Goal: Task Accomplishment & Management: Manage account settings

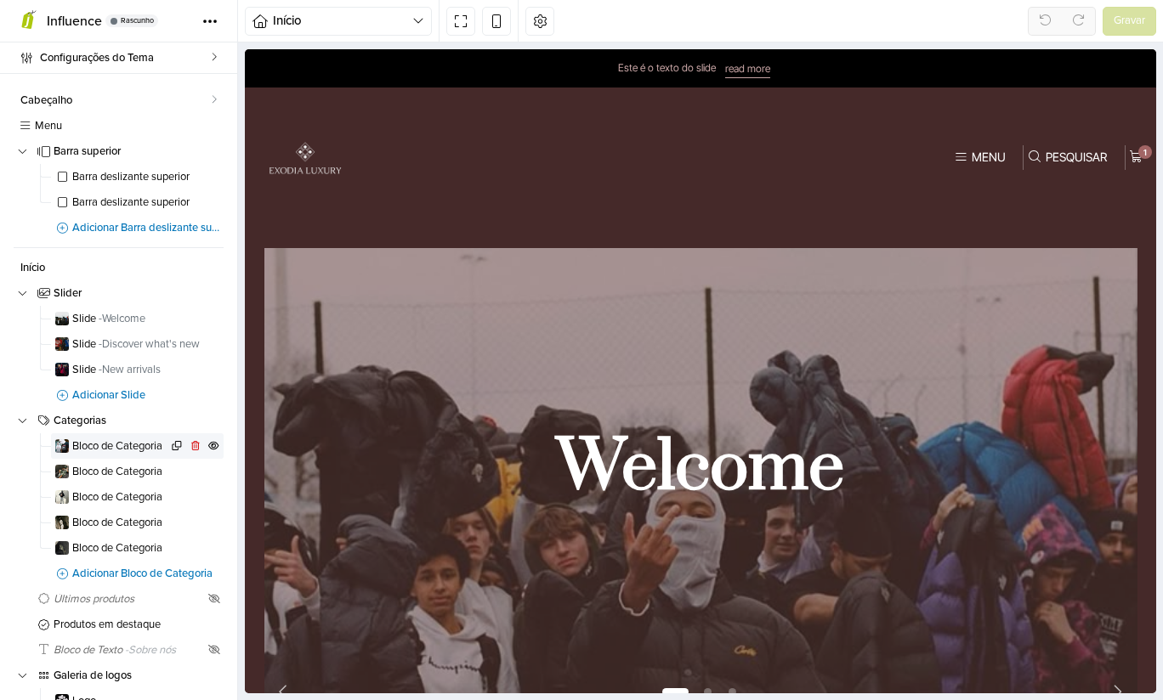
click at [113, 441] on span "Bloco de Categoria" at bounding box center [119, 446] width 95 height 11
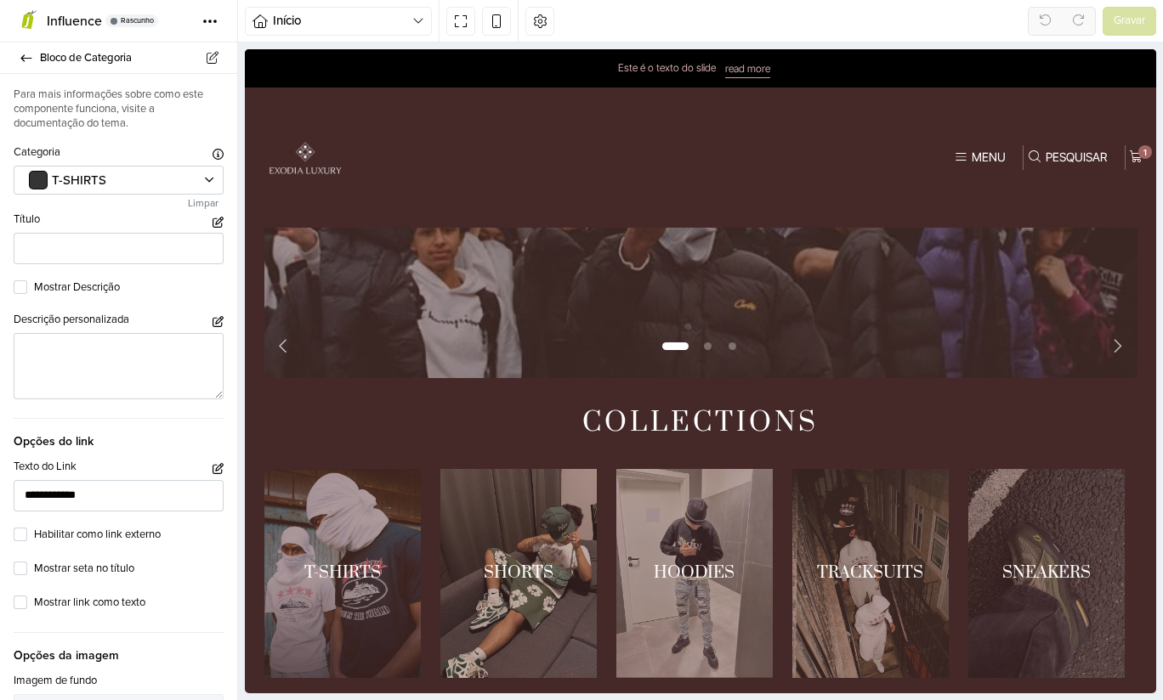
scroll to position [513, 0]
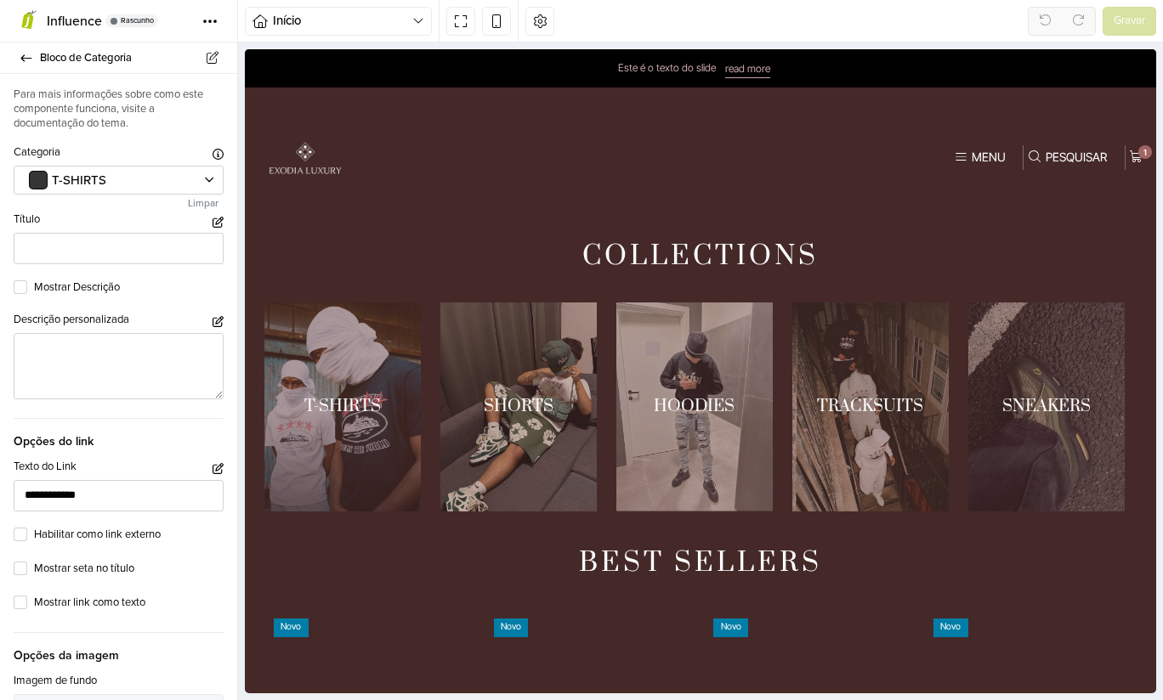
click at [354, 394] on link "1 / 5" at bounding box center [342, 407] width 157 height 209
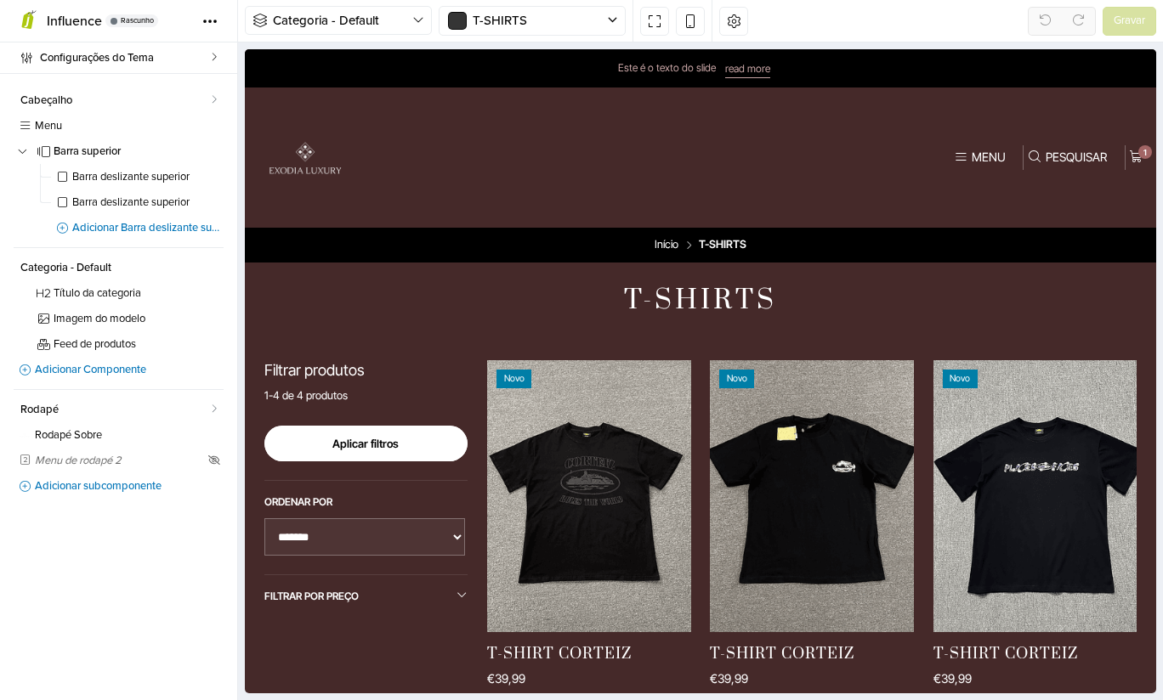
click at [416, 457] on button "Aplicar filtros" at bounding box center [366, 444] width 204 height 36
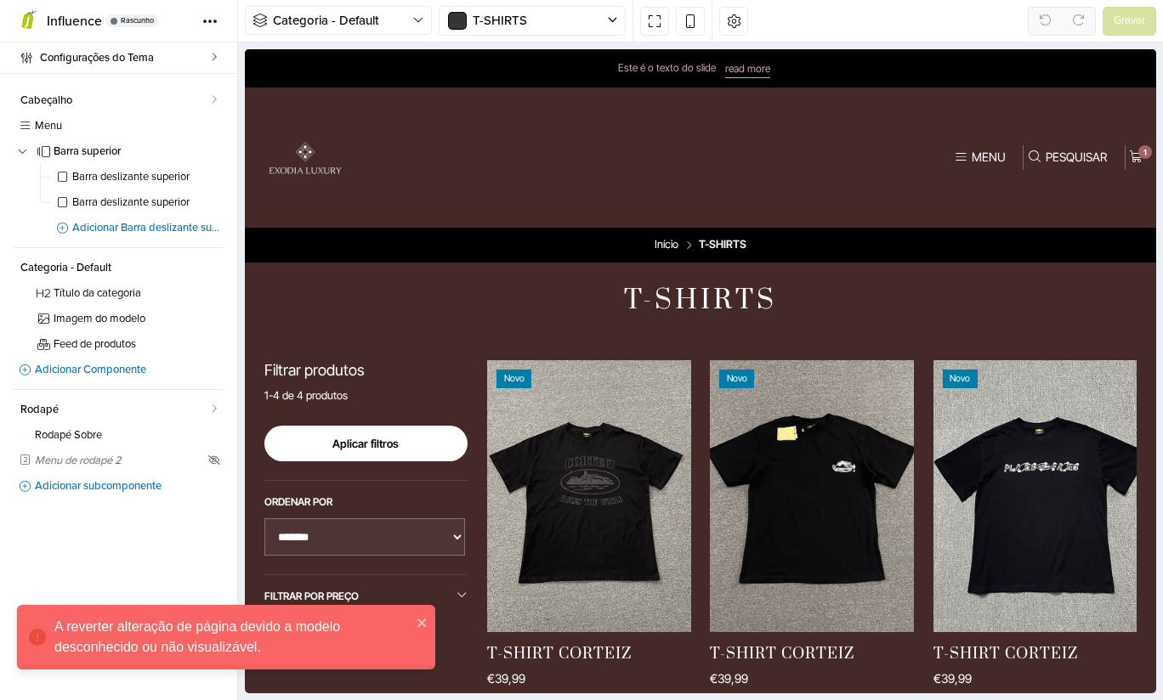
click at [421, 621] on icon "close" at bounding box center [423, 623] width 12 height 14
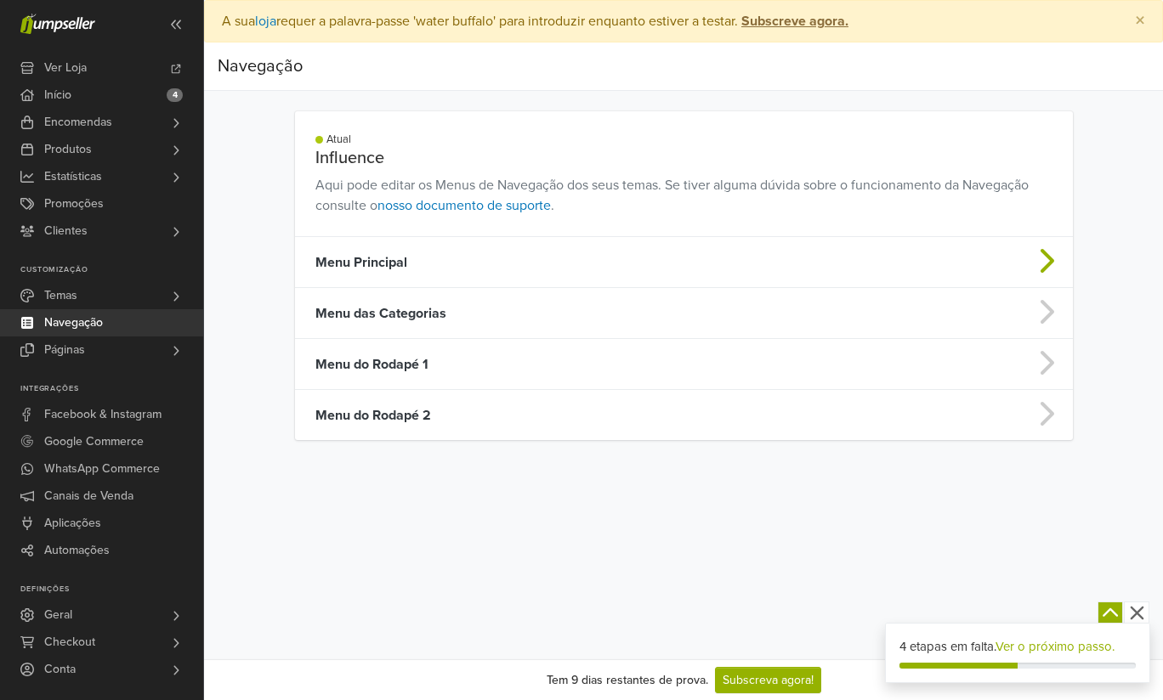
click at [405, 272] on td "Menu Principal" at bounding box center [590, 262] width 591 height 51
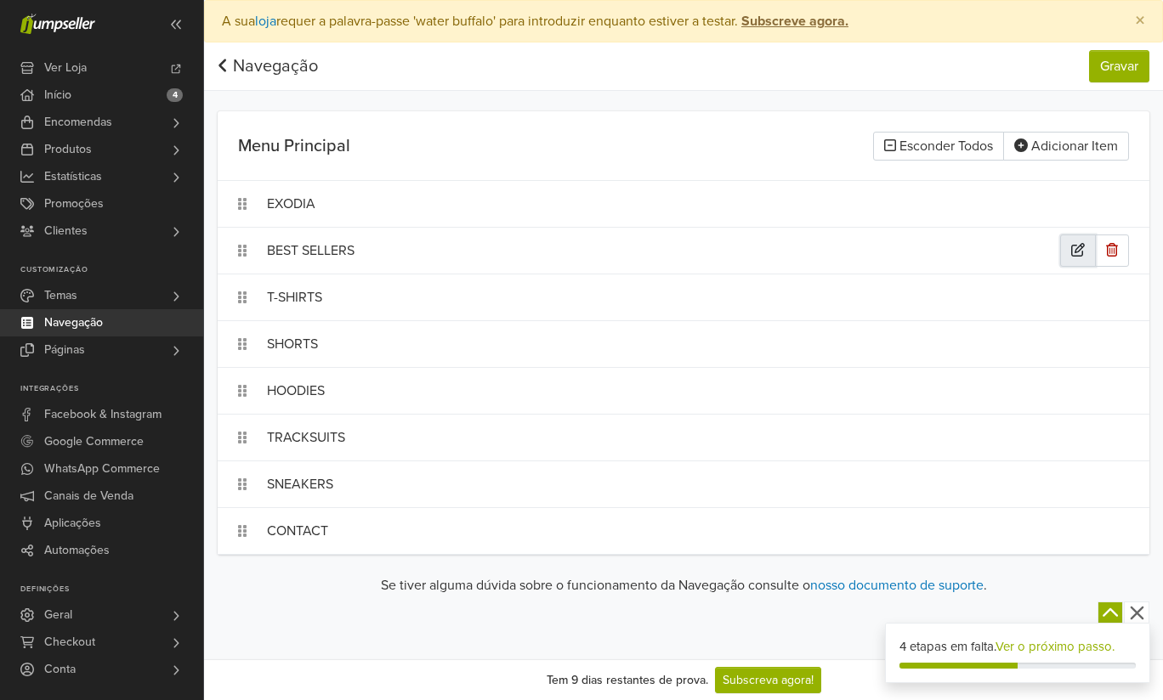
click at [1069, 258] on button "button" at bounding box center [1078, 251] width 36 height 32
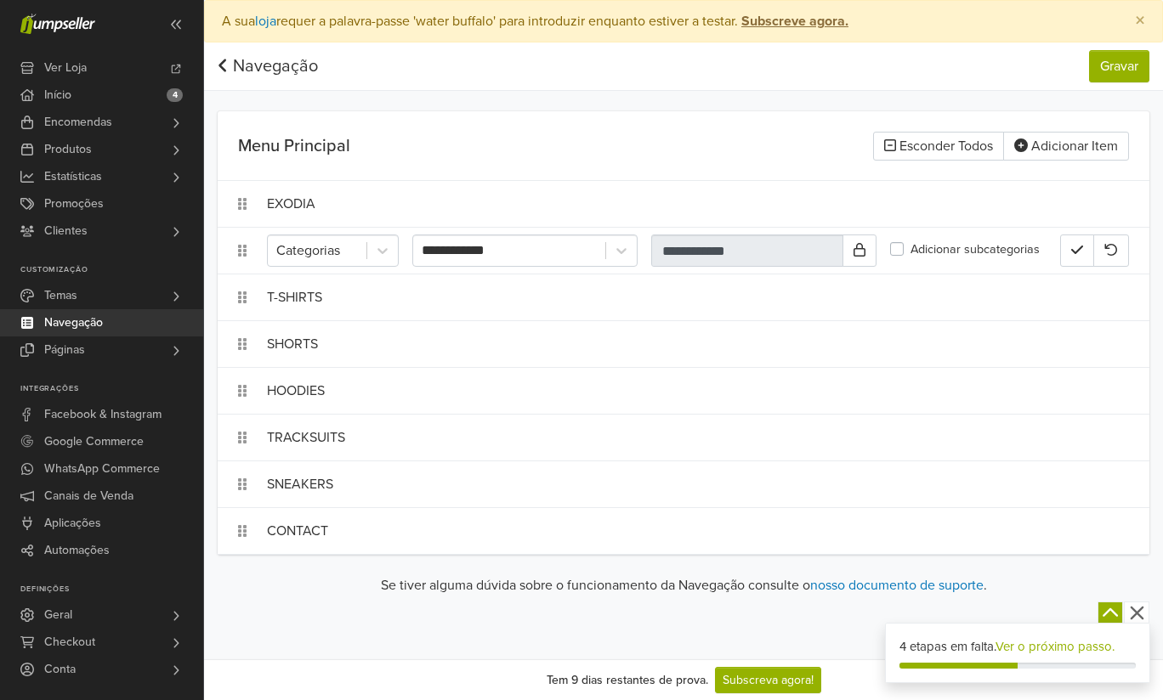
click at [907, 246] on div "Adicionar subcategorias" at bounding box center [965, 251] width 150 height 20
click at [910, 247] on label "Adicionar subcategorias" at bounding box center [974, 250] width 129 height 19
click at [910, 249] on label "Adicionar subcategorias" at bounding box center [974, 250] width 129 height 19
click at [440, 253] on input "**********" at bounding box center [467, 251] width 91 height 20
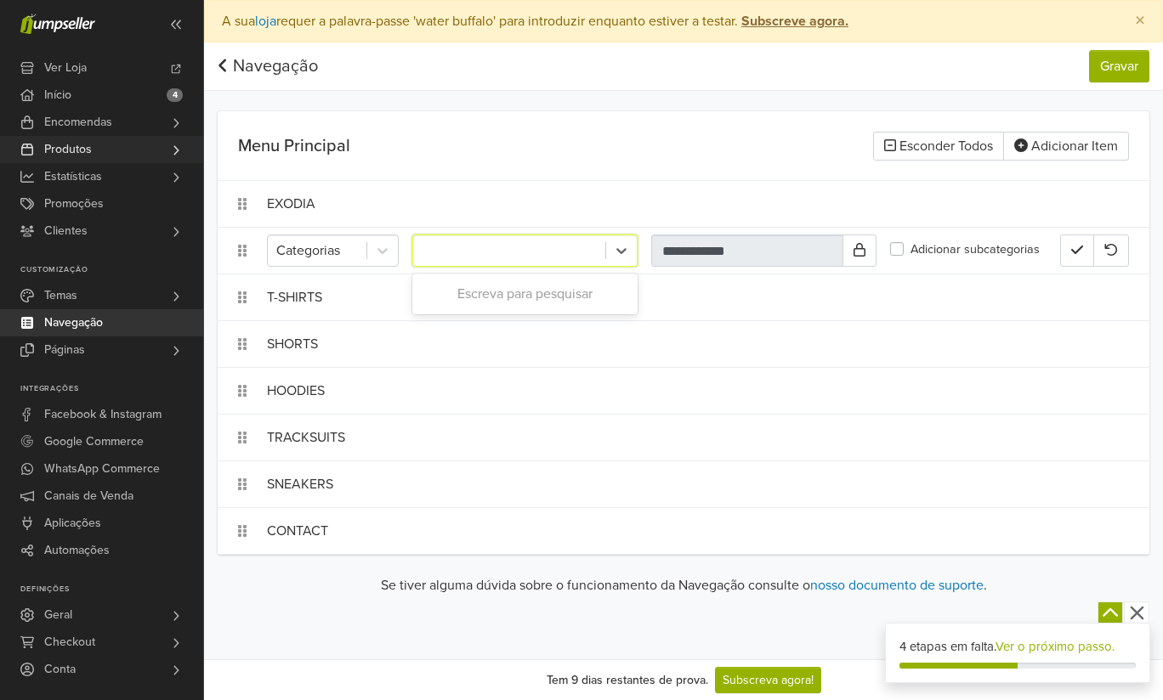
click at [107, 144] on link "Produtos" at bounding box center [101, 149] width 203 height 27
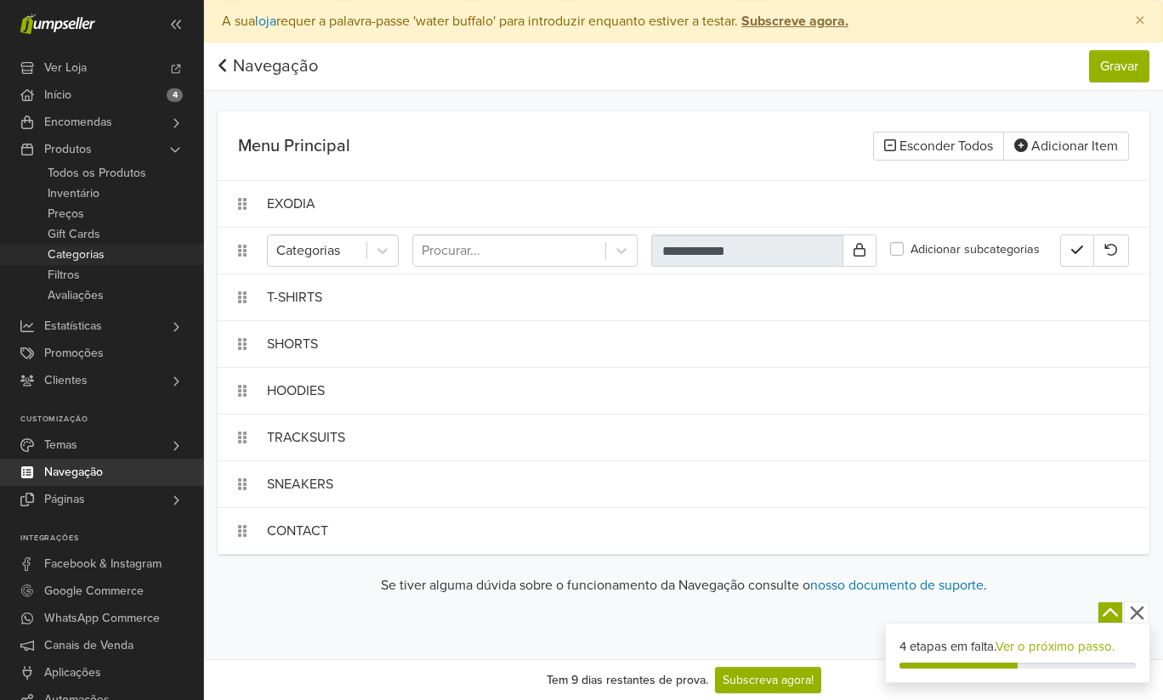
click at [89, 249] on span "Categorias" at bounding box center [76, 255] width 57 height 20
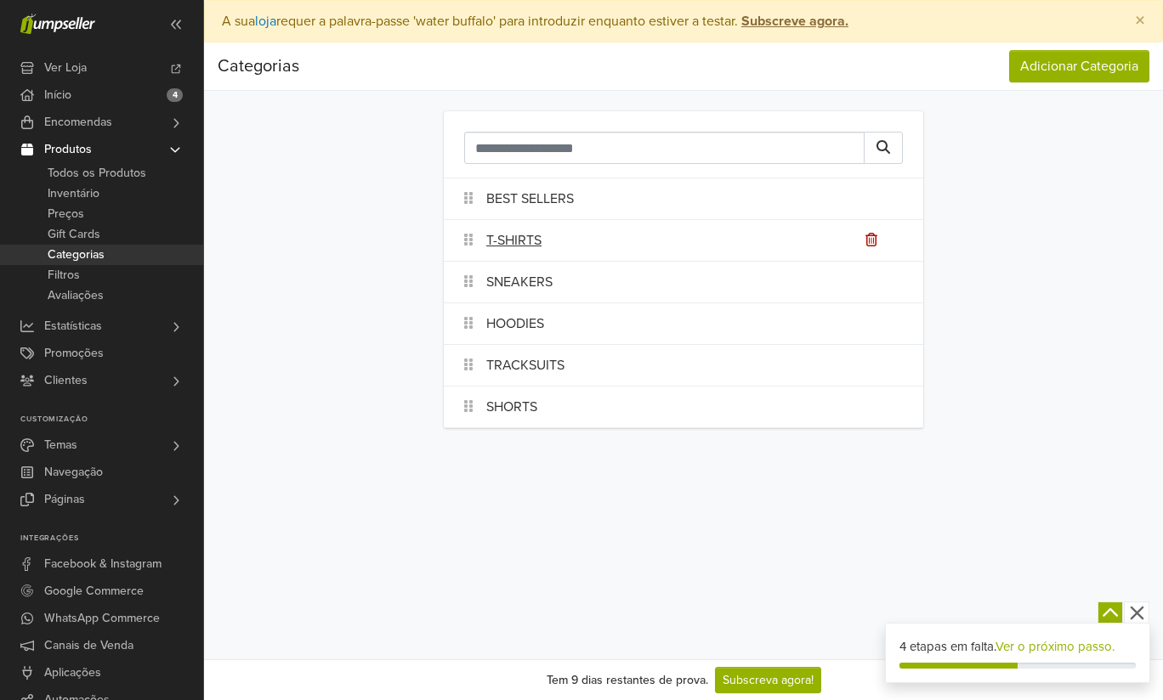
click at [536, 252] on div "T-SHIRTS" at bounding box center [704, 241] width 437 height 34
click at [519, 248] on link "T-SHIRTS" at bounding box center [513, 240] width 55 height 20
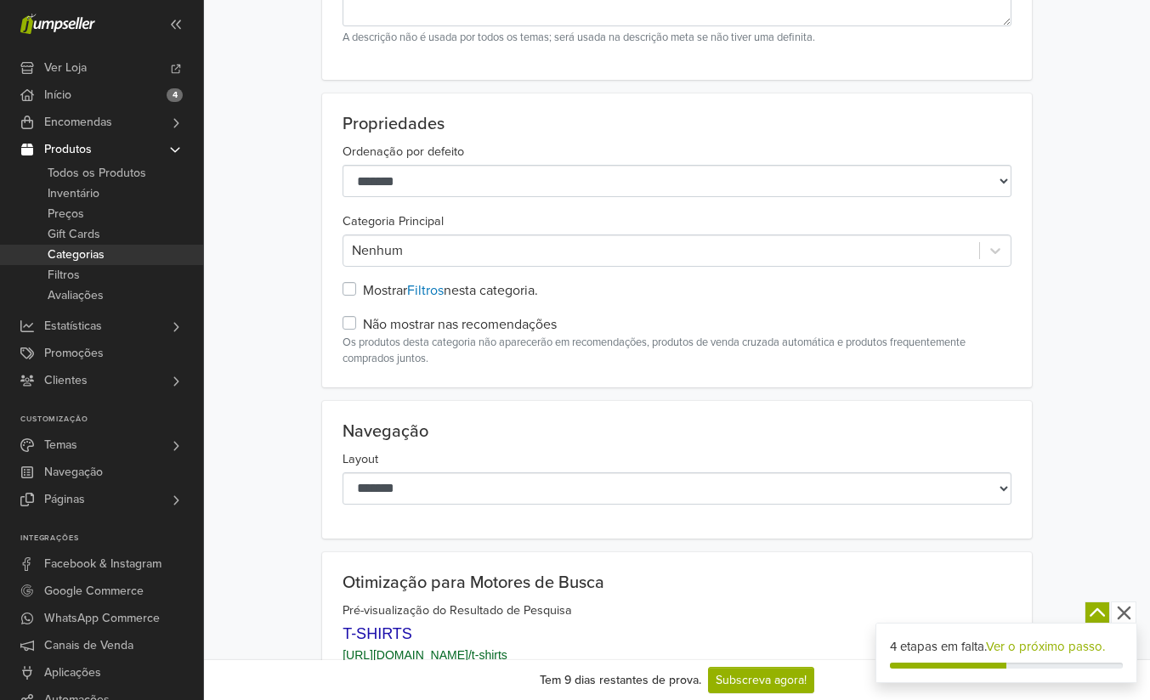
scroll to position [269, 0]
click at [382, 271] on div "**********" at bounding box center [677, 243] width 710 height 294
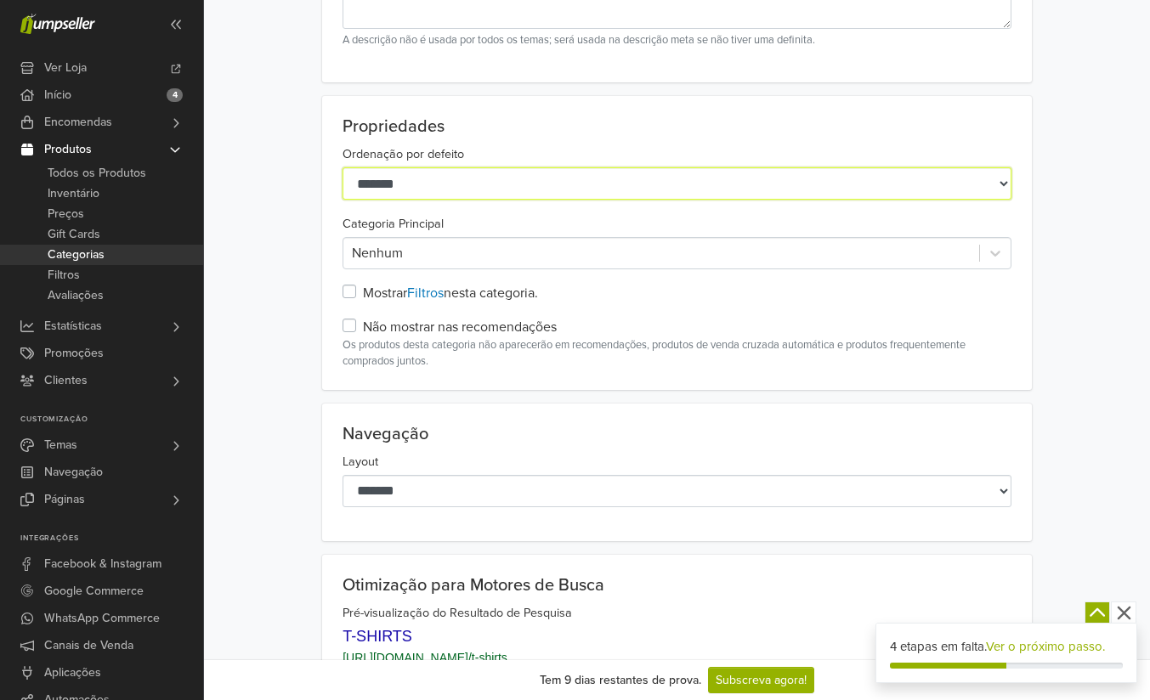
click at [430, 181] on select "**********" at bounding box center [677, 183] width 669 height 32
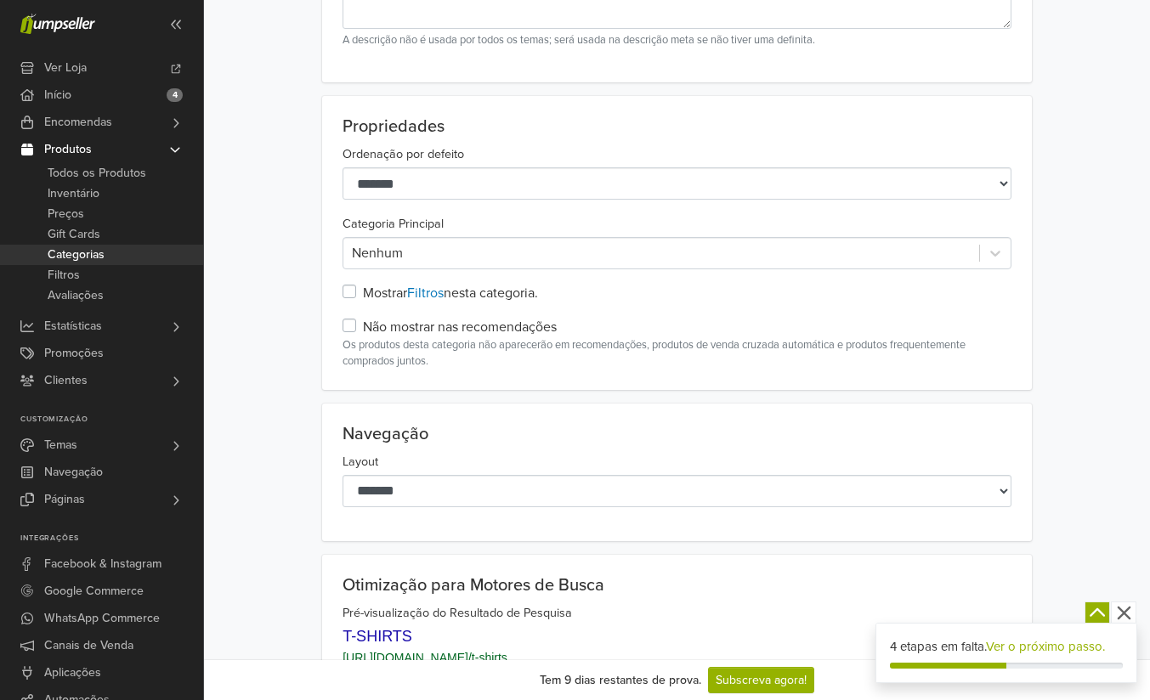
click at [301, 192] on div "**********" at bounding box center [677, 243] width 946 height 294
click at [373, 266] on div "Nenhum" at bounding box center [661, 253] width 636 height 31
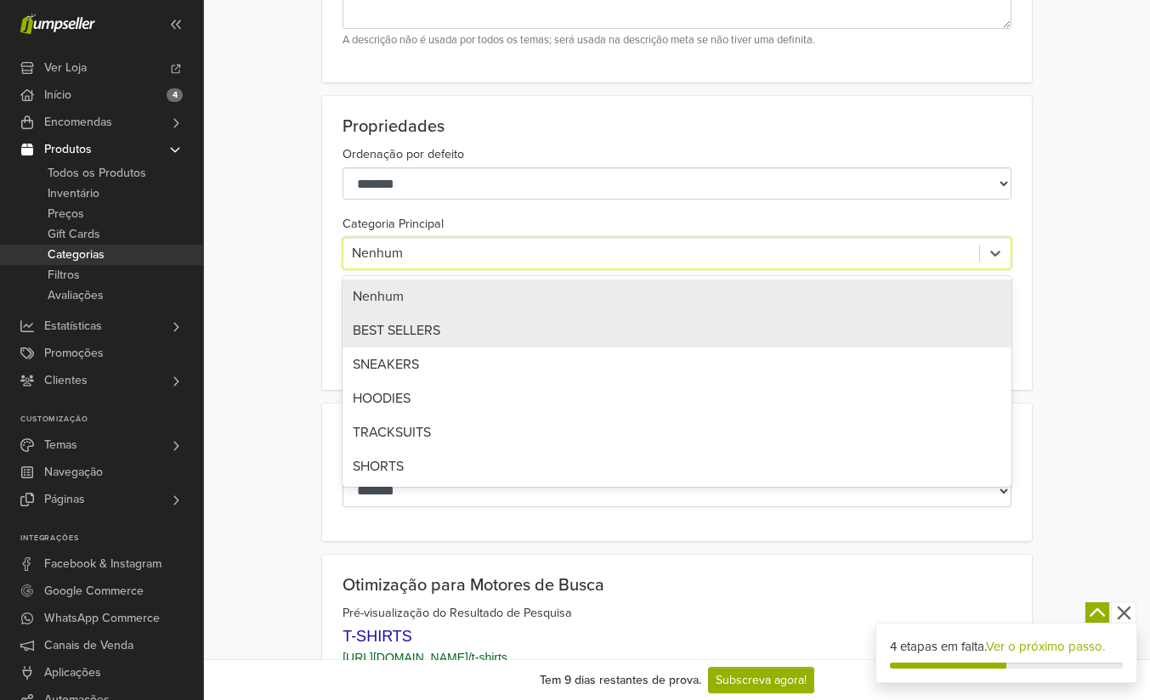
click at [279, 269] on div "**********" at bounding box center [677, 243] width 946 height 294
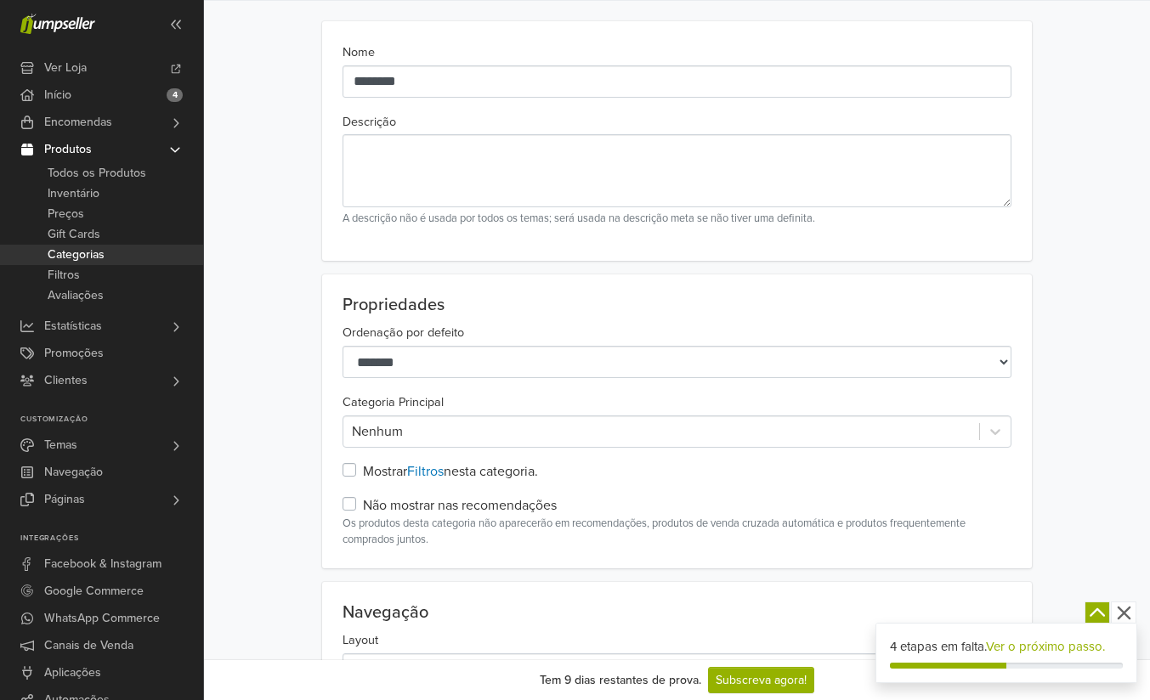
scroll to position [0, 0]
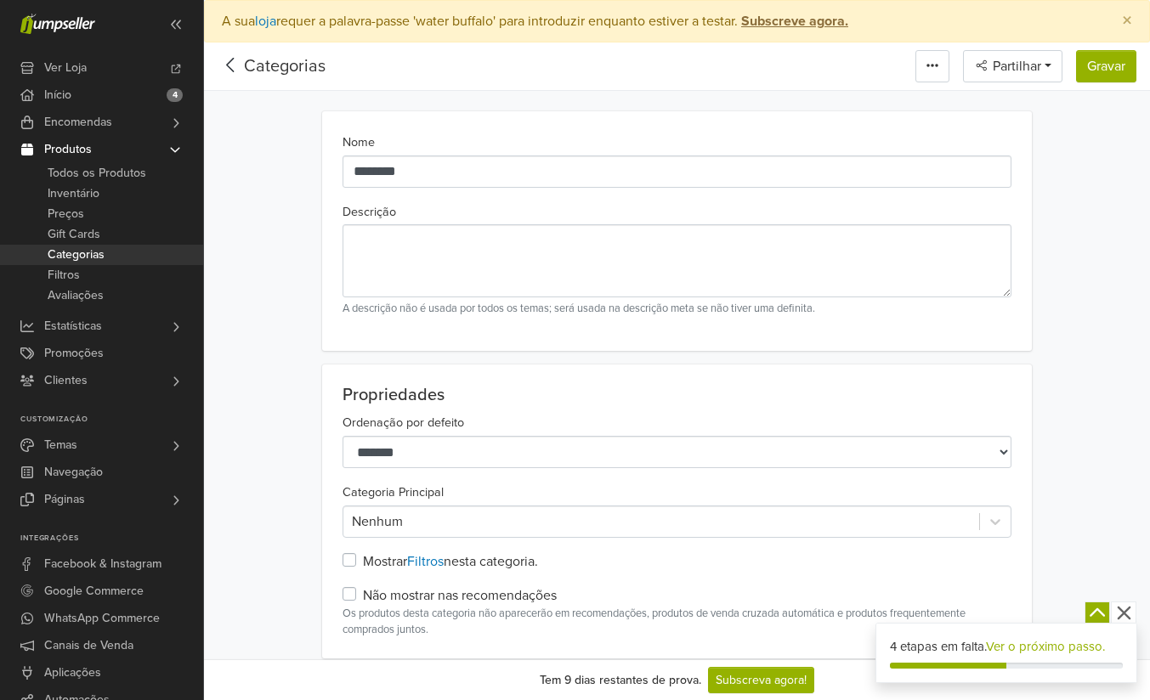
click at [228, 68] on icon at bounding box center [231, 64] width 26 height 21
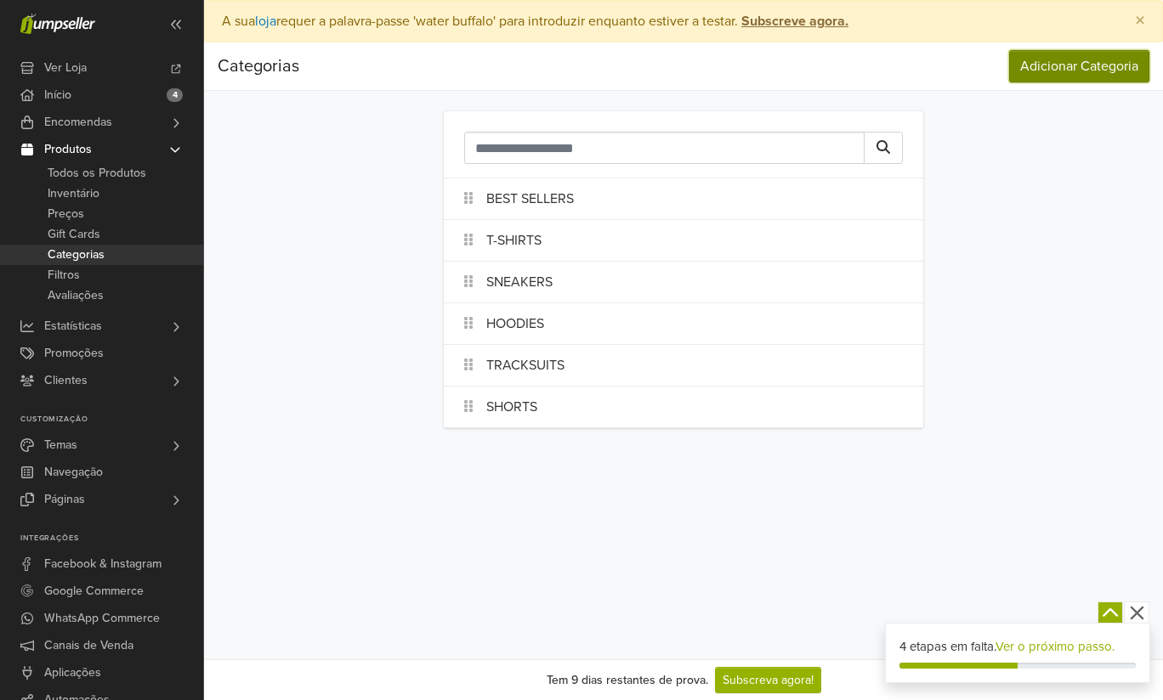
click at [1081, 77] on button "Adicionar Categoria" at bounding box center [1079, 66] width 140 height 32
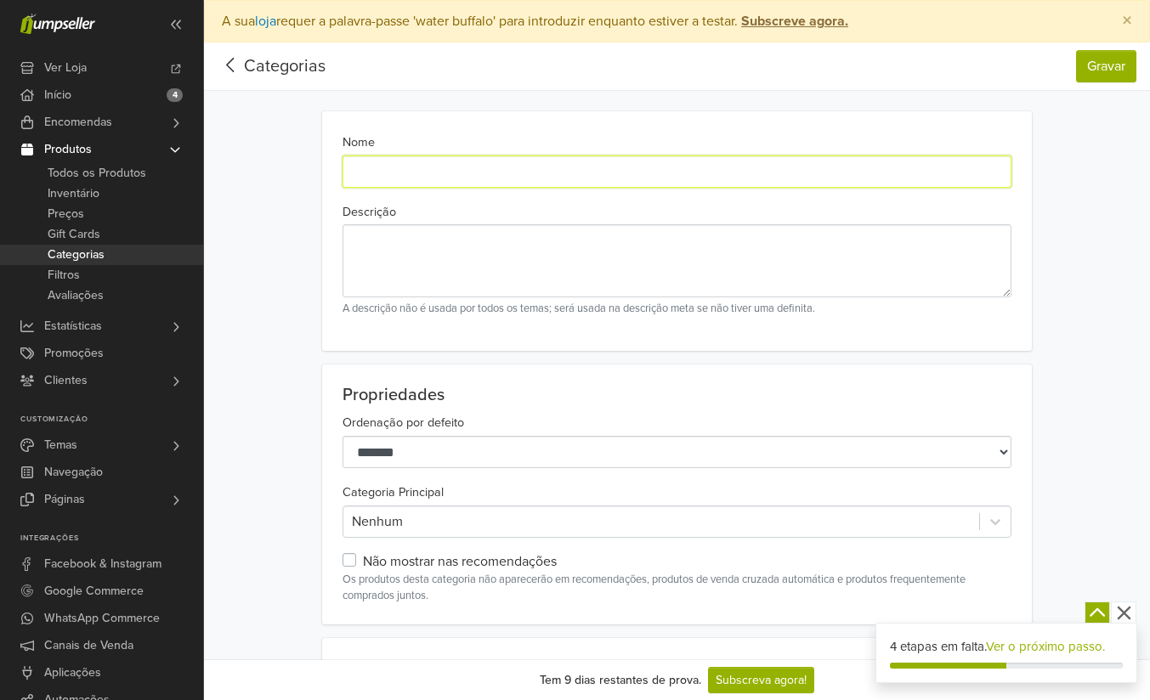
click at [903, 168] on input "Nome" at bounding box center [677, 172] width 669 height 32
type input "*******"
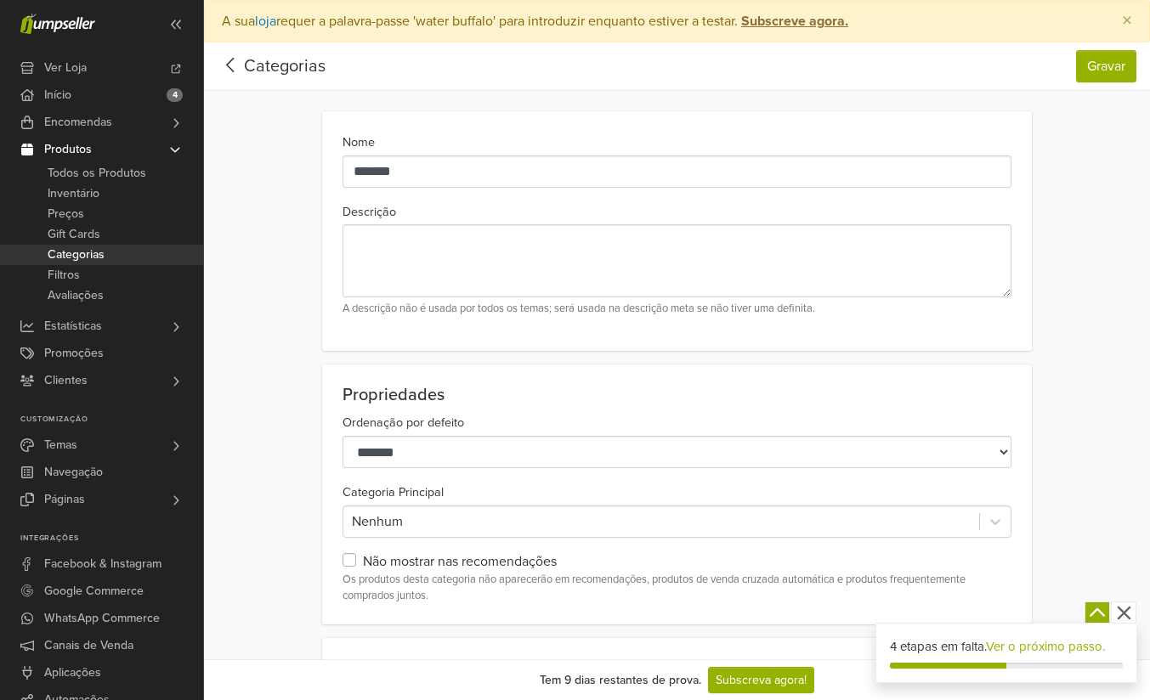
click at [1122, 612] on icon "button" at bounding box center [1124, 614] width 14 height 14
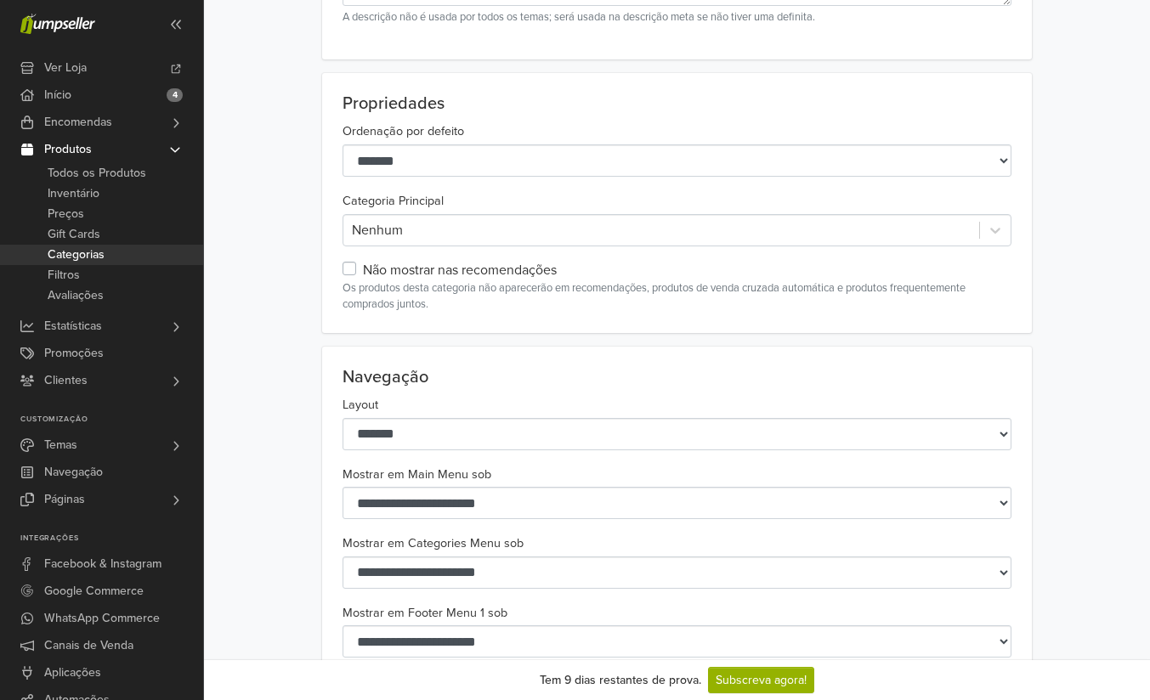
scroll to position [288, 0]
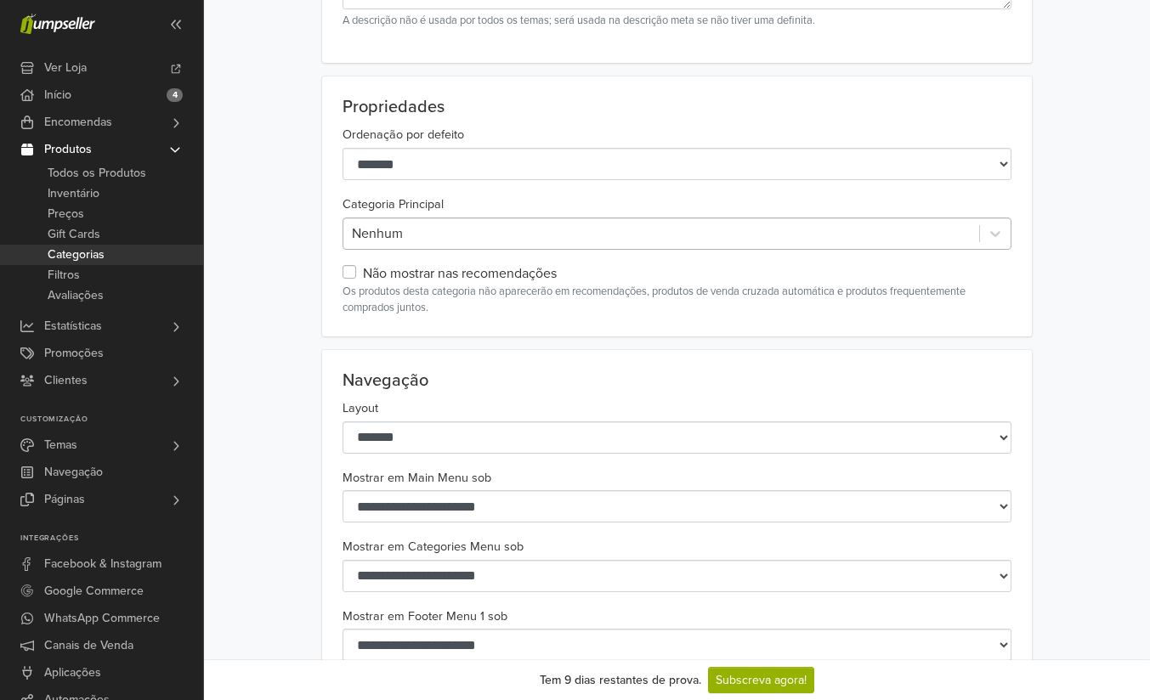
click at [363, 238] on div at bounding box center [661, 234] width 619 height 24
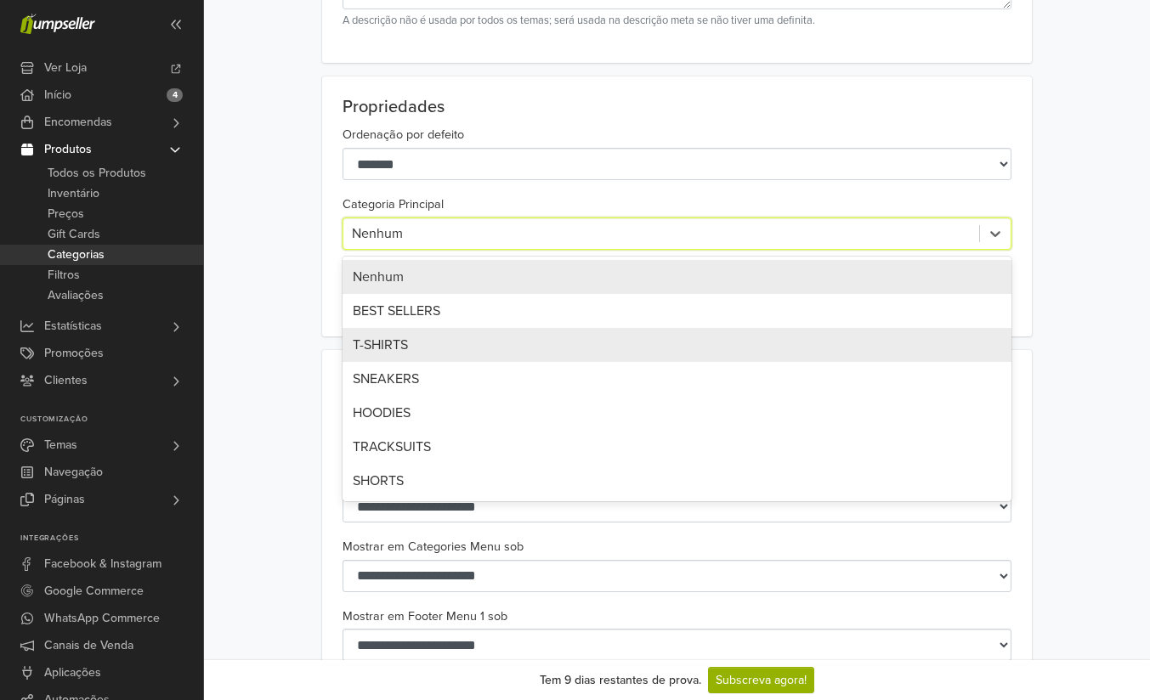
click at [386, 345] on span "T-SHIRTS" at bounding box center [380, 345] width 55 height 17
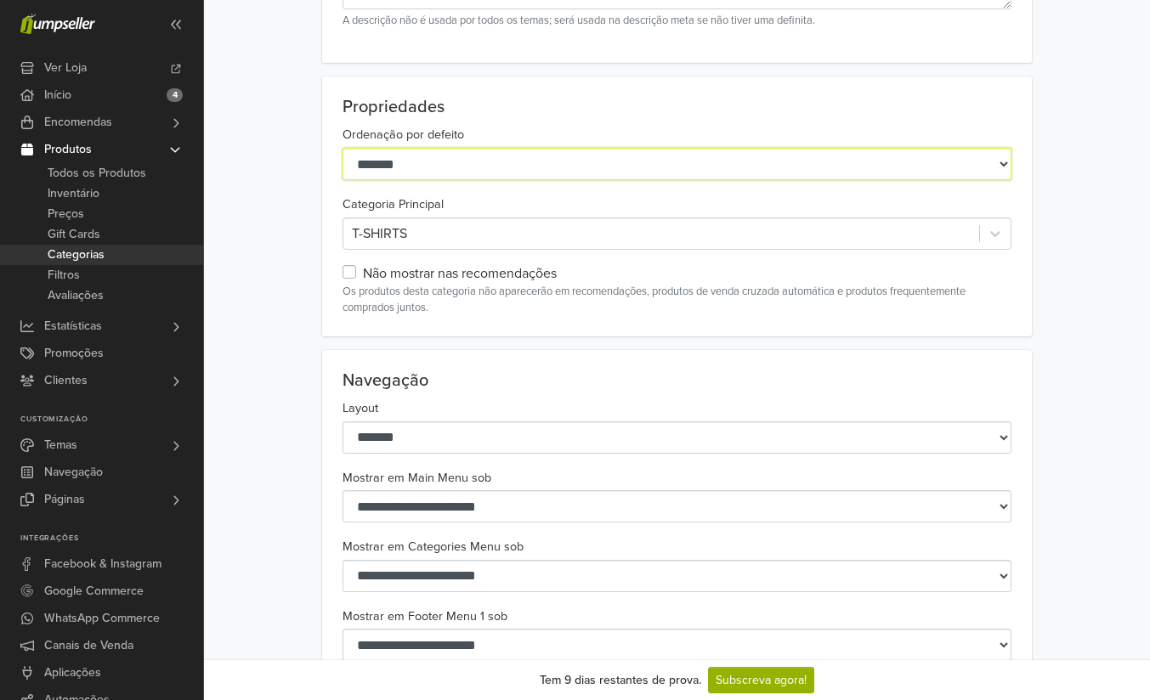
click at [400, 177] on select "**********" at bounding box center [677, 164] width 669 height 32
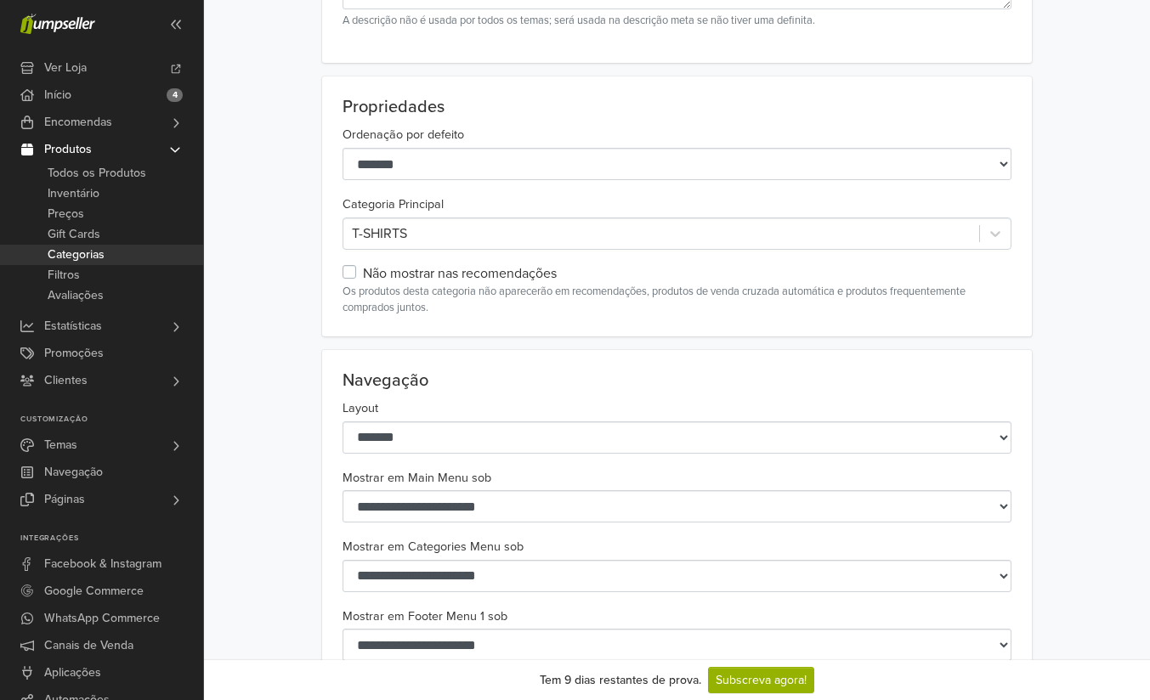
click at [291, 188] on div "**********" at bounding box center [677, 207] width 946 height 260
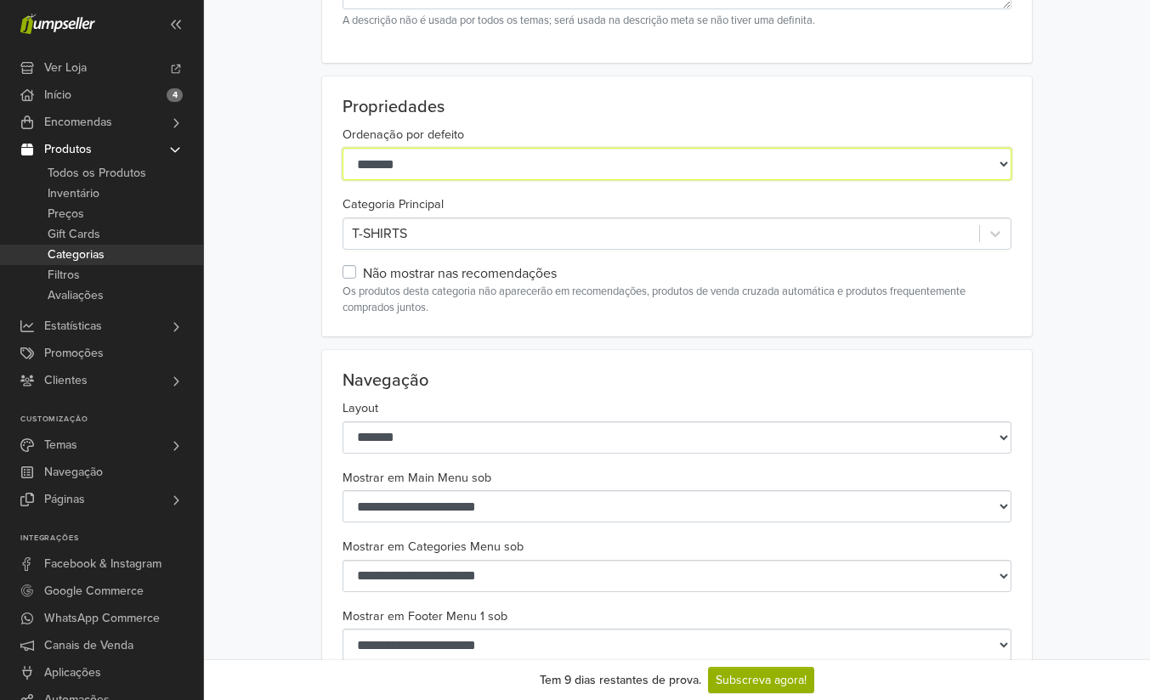
click at [402, 162] on select "**********" at bounding box center [677, 164] width 669 height 32
click at [390, 170] on select "**********" at bounding box center [677, 164] width 669 height 32
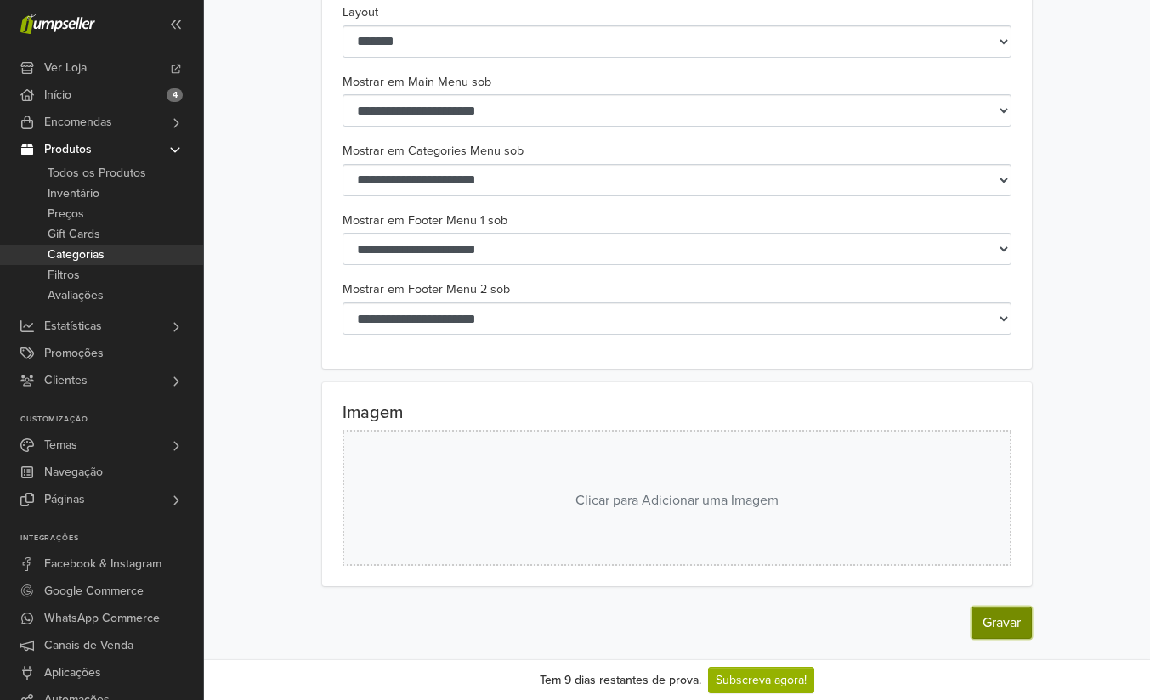
click at [973, 616] on button "Gravar" at bounding box center [1002, 623] width 60 height 32
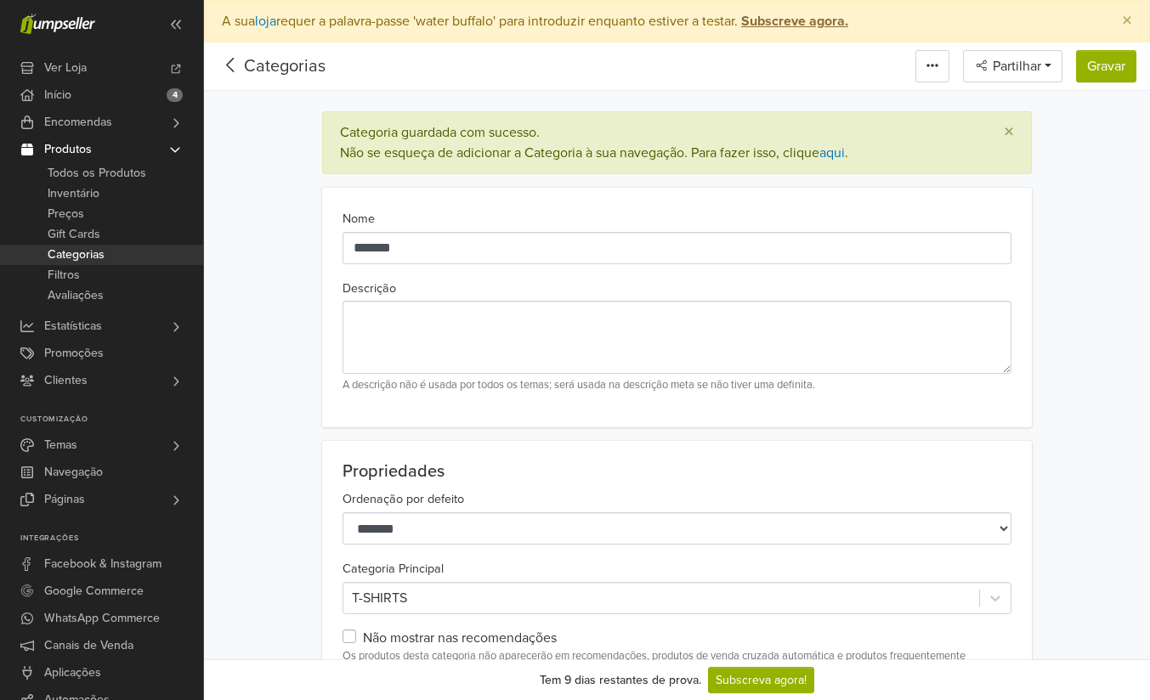
click at [230, 65] on icon at bounding box center [231, 64] width 26 height 21
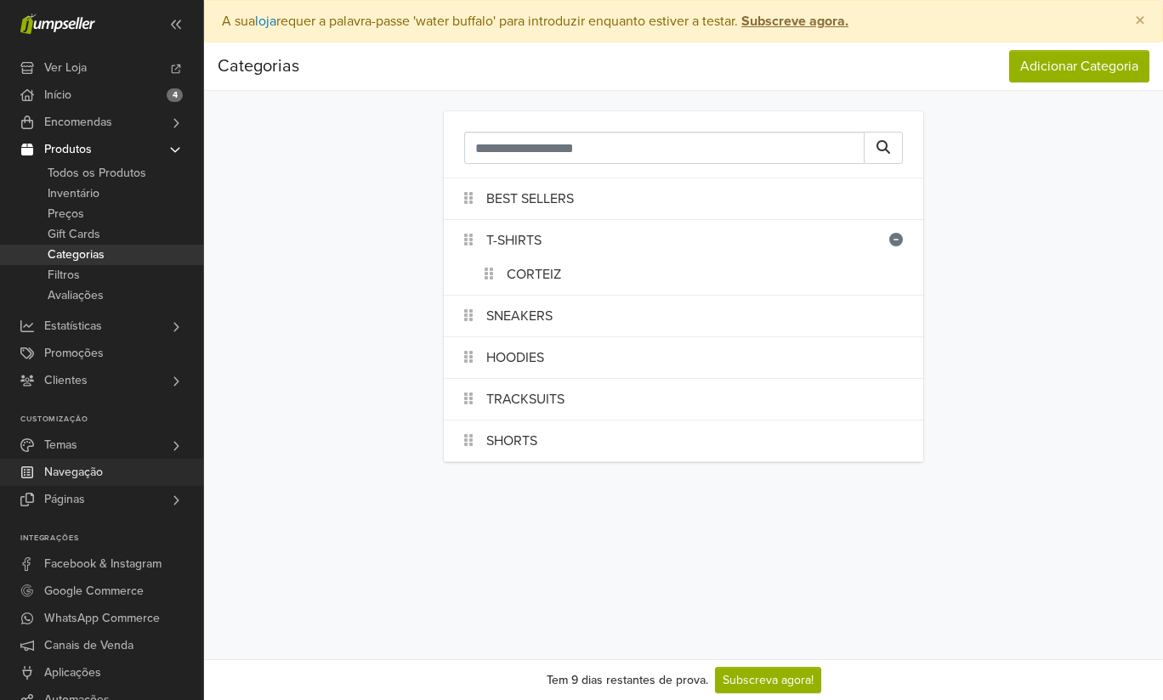
click at [72, 473] on span "Navegação" at bounding box center [73, 472] width 59 height 27
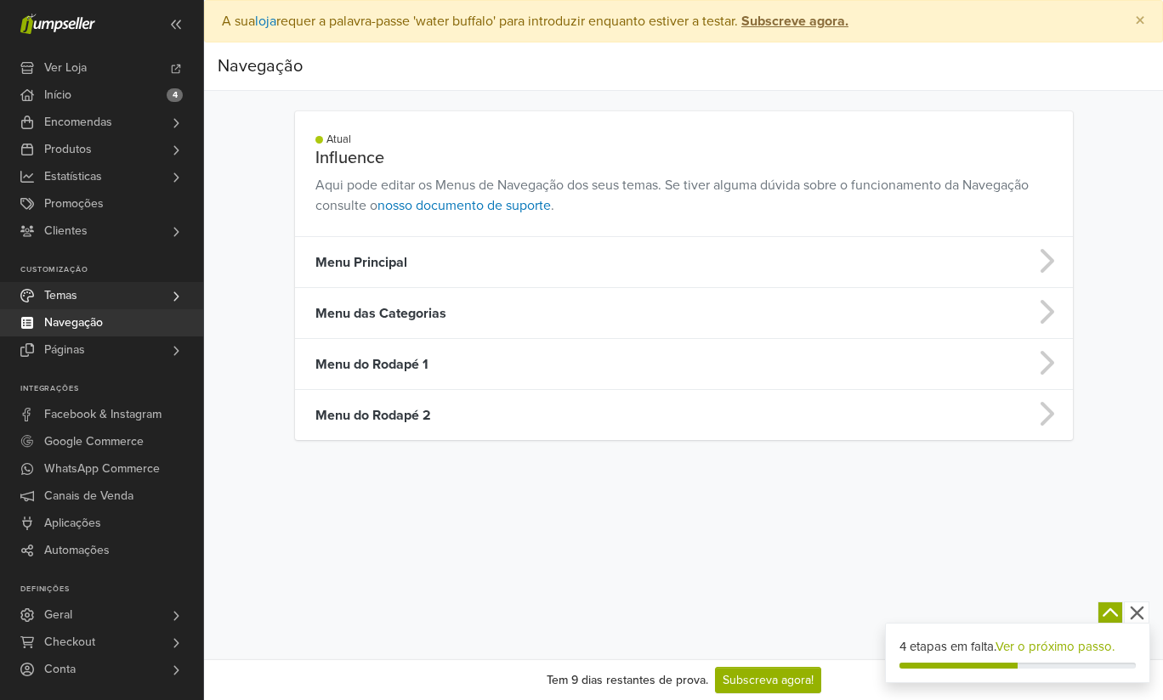
click at [69, 300] on span "Temas" at bounding box center [60, 295] width 33 height 27
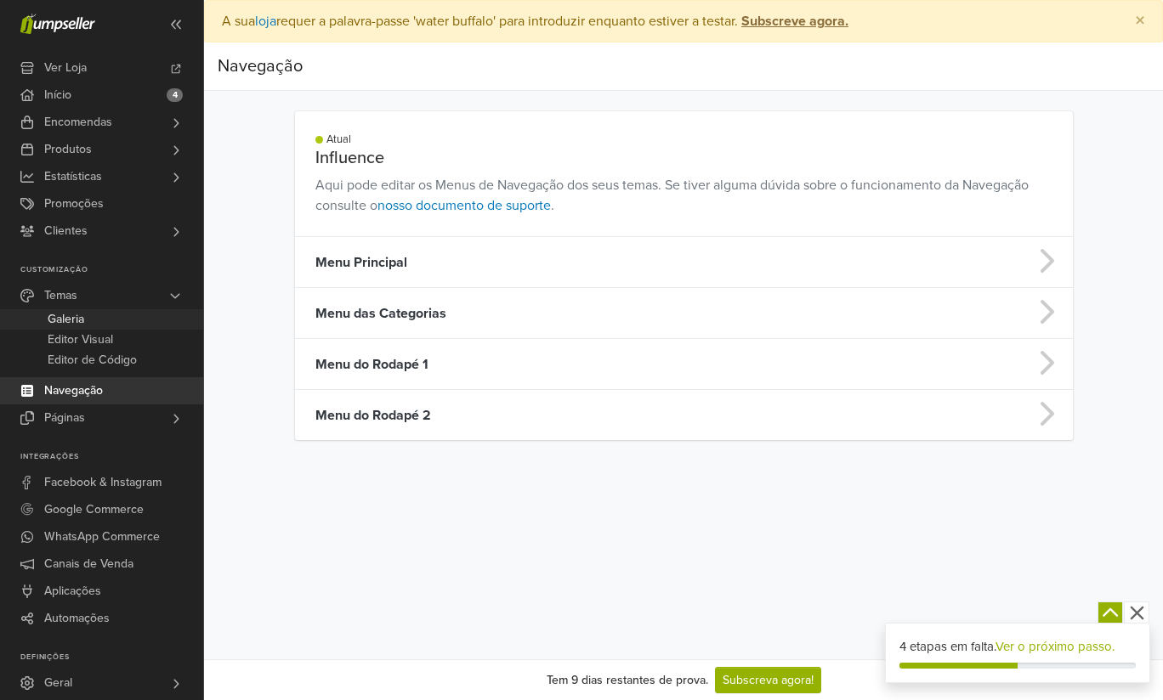
click at [80, 323] on span "Galeria" at bounding box center [66, 319] width 37 height 20
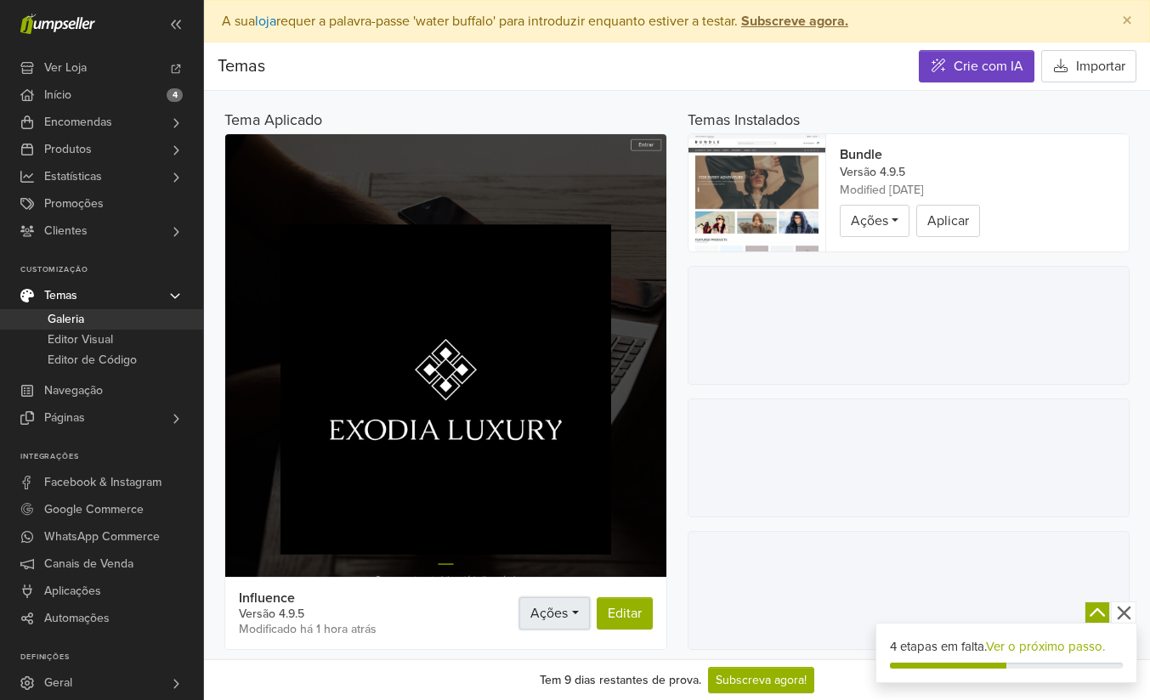
click at [576, 617] on link "Ações" at bounding box center [554, 614] width 70 height 32
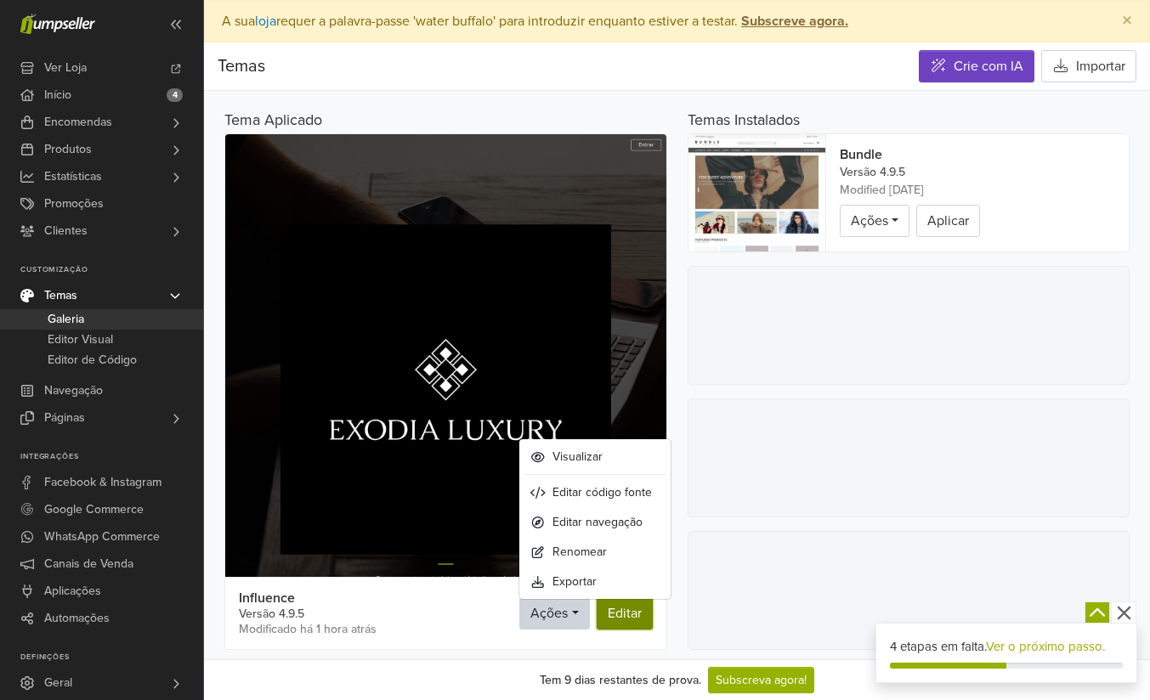
click at [600, 616] on link "Editar" at bounding box center [625, 614] width 56 height 32
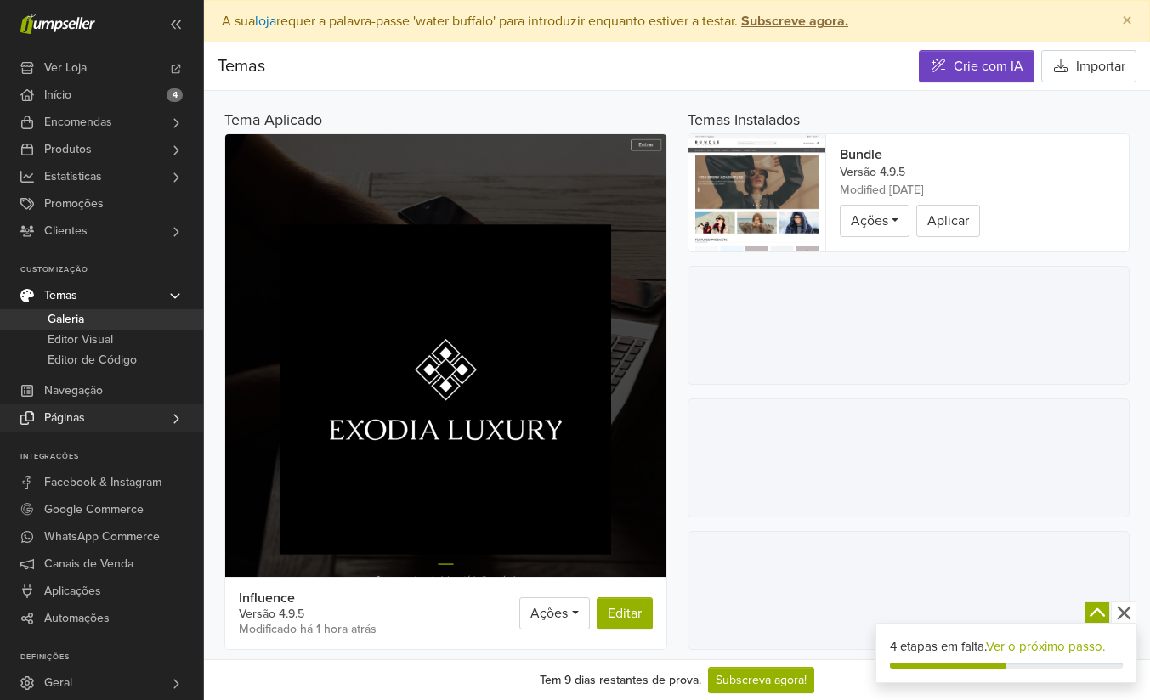
click at [80, 416] on span "Páginas" at bounding box center [64, 418] width 41 height 27
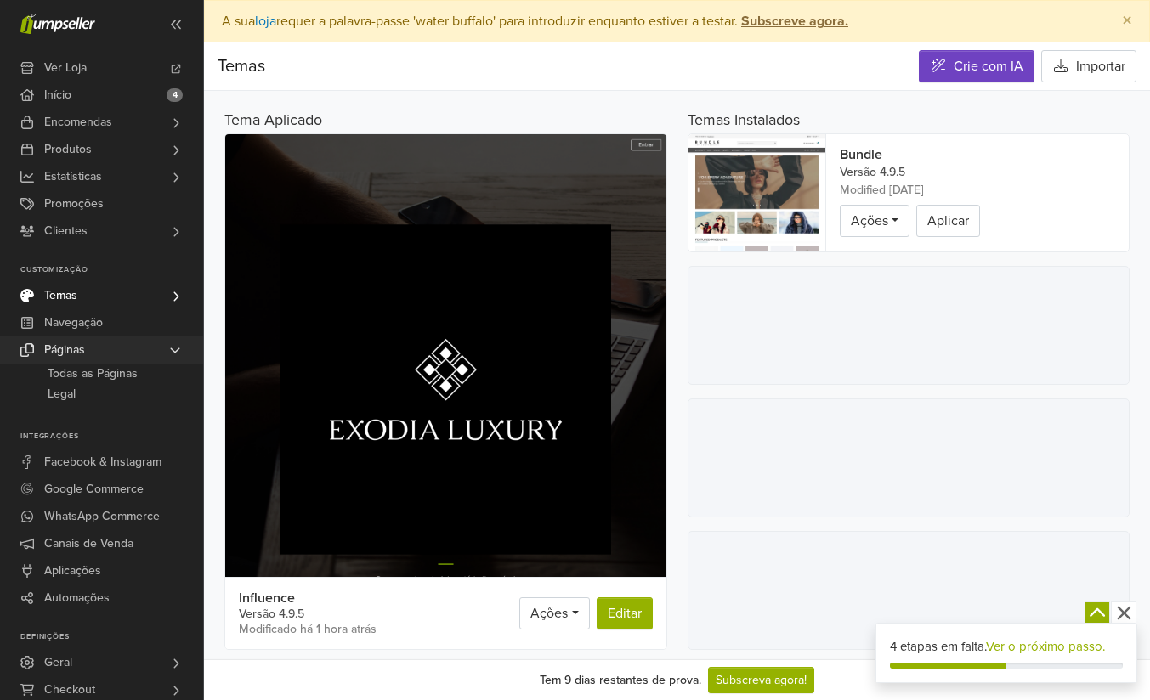
click at [85, 355] on span "Páginas" at bounding box center [64, 350] width 41 height 27
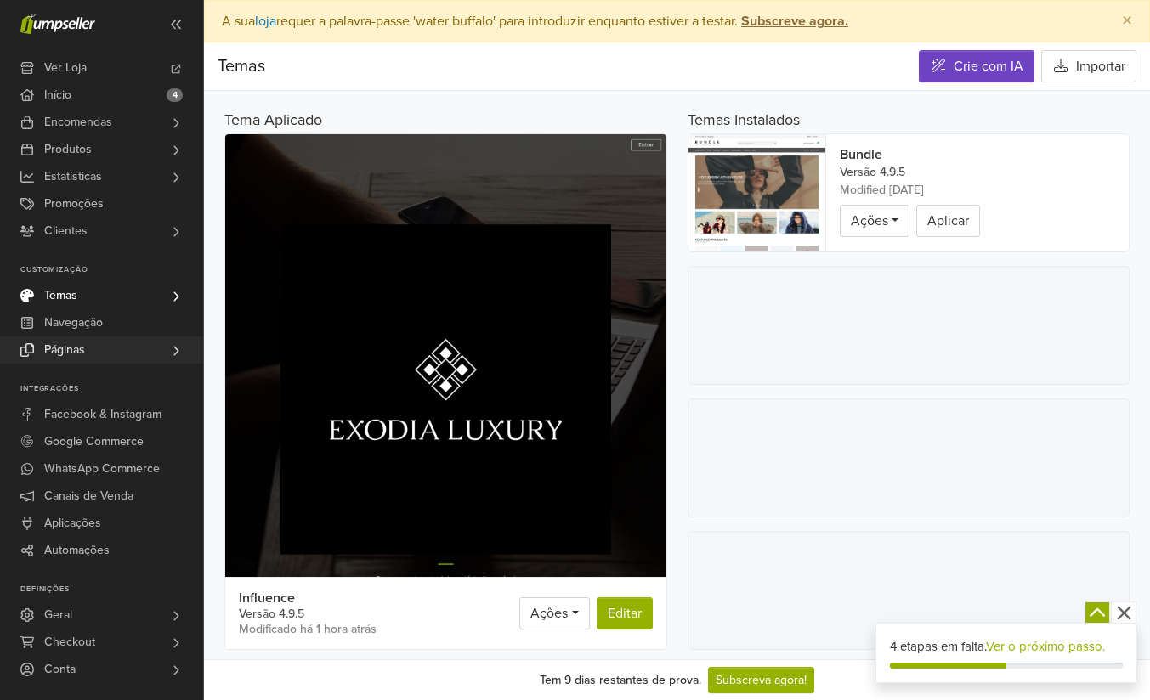
click at [85, 355] on span "Páginas" at bounding box center [64, 350] width 41 height 27
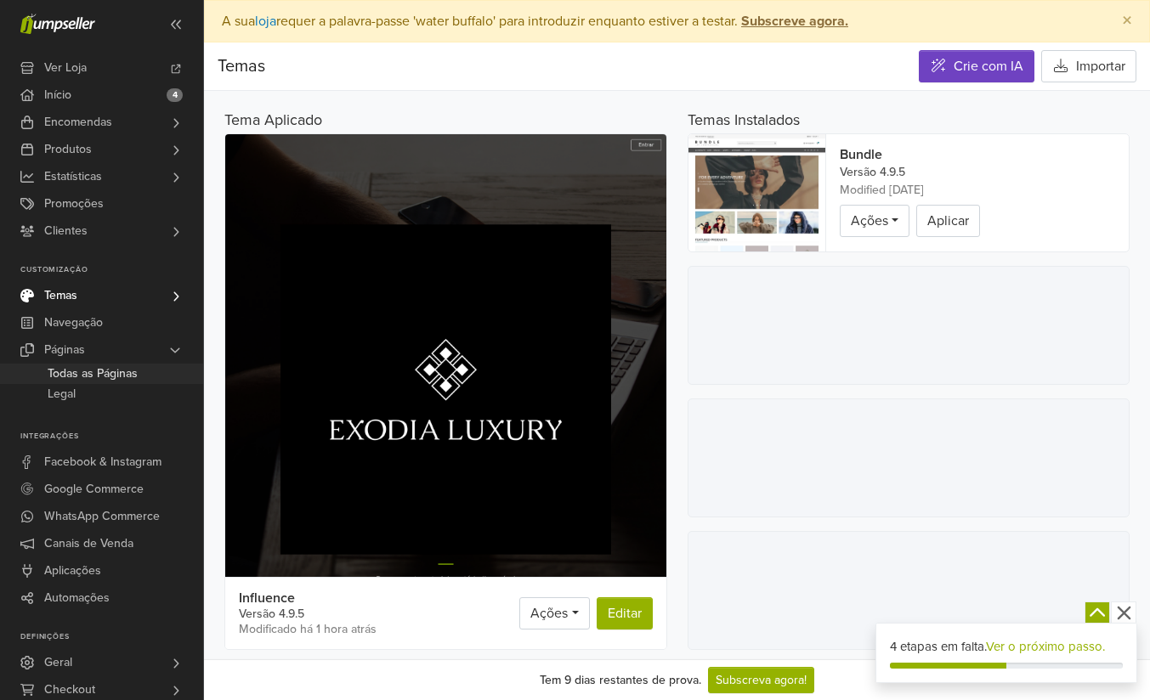
click at [79, 377] on span "Todas as Páginas" at bounding box center [93, 374] width 90 height 20
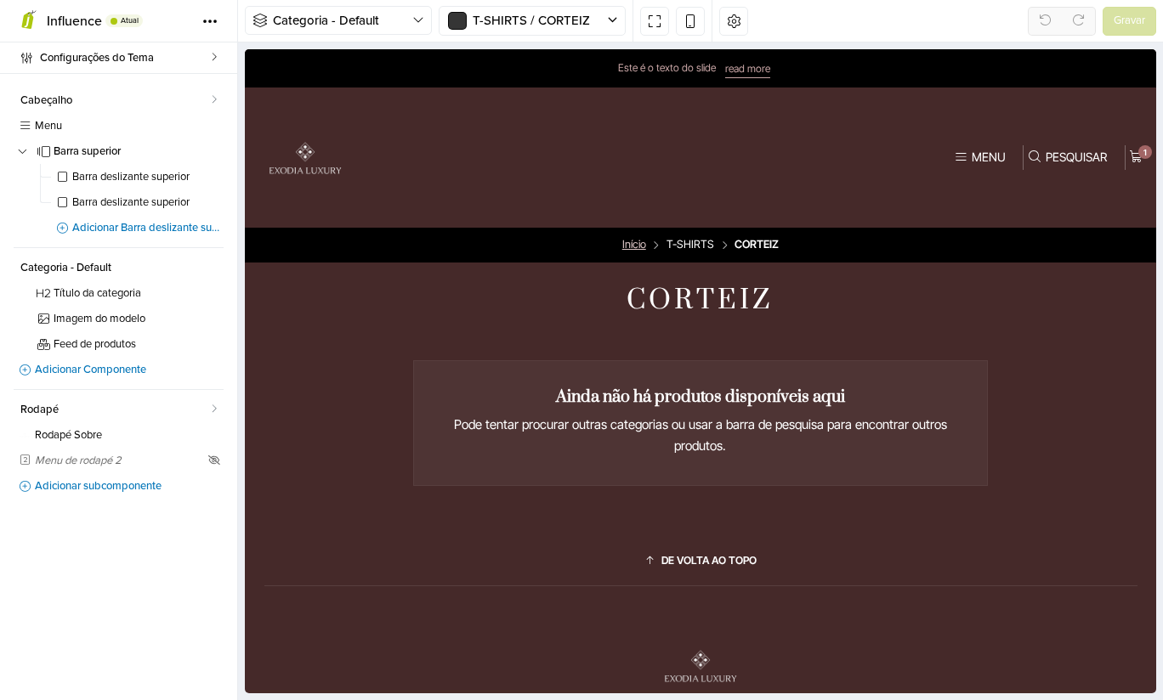
click at [640, 242] on link "Início" at bounding box center [634, 245] width 24 height 11
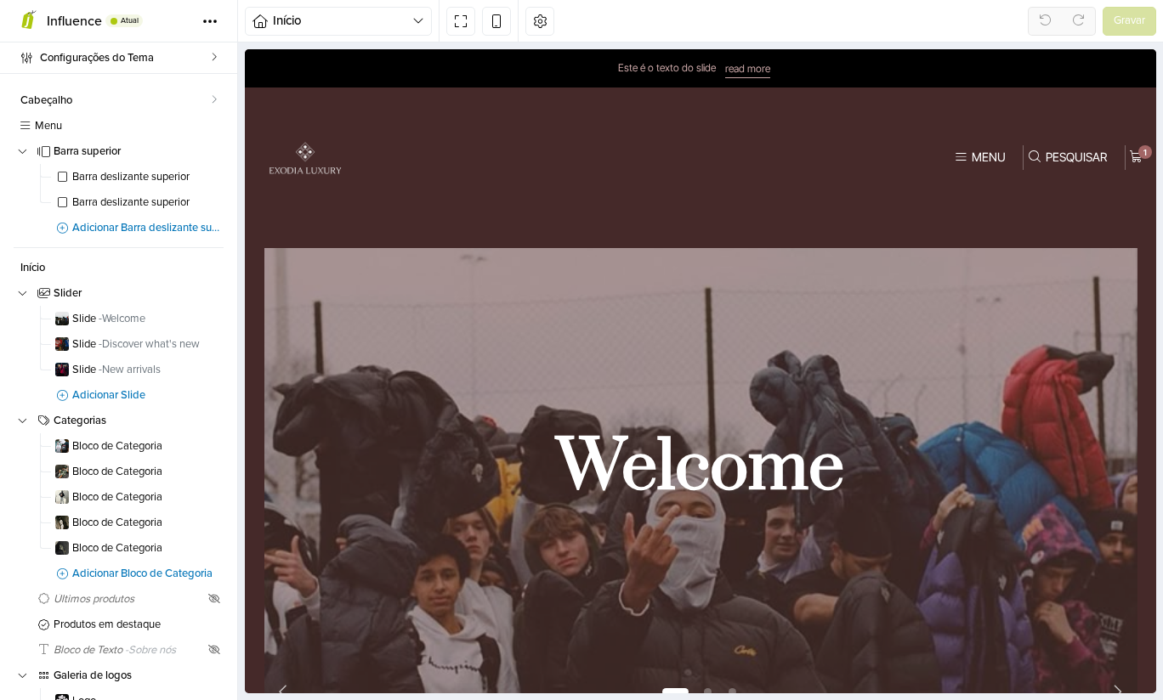
click at [967, 167] on button "Menu" at bounding box center [979, 157] width 59 height 24
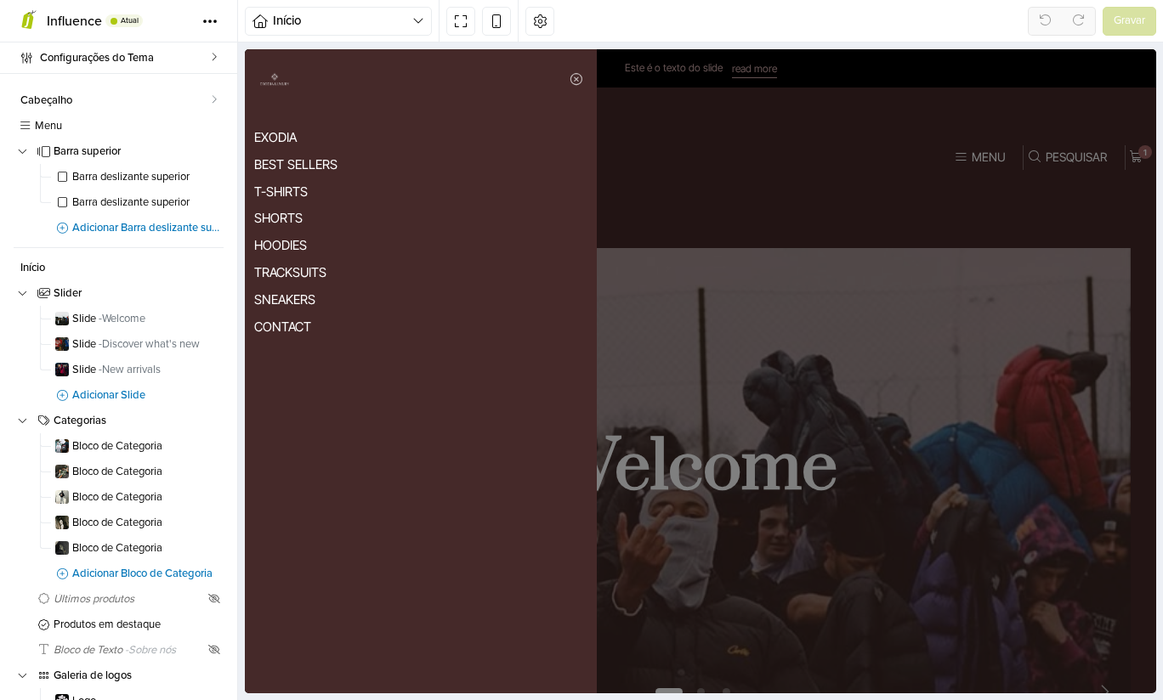
click at [282, 188] on link "T-SHIRTS" at bounding box center [420, 191] width 333 height 27
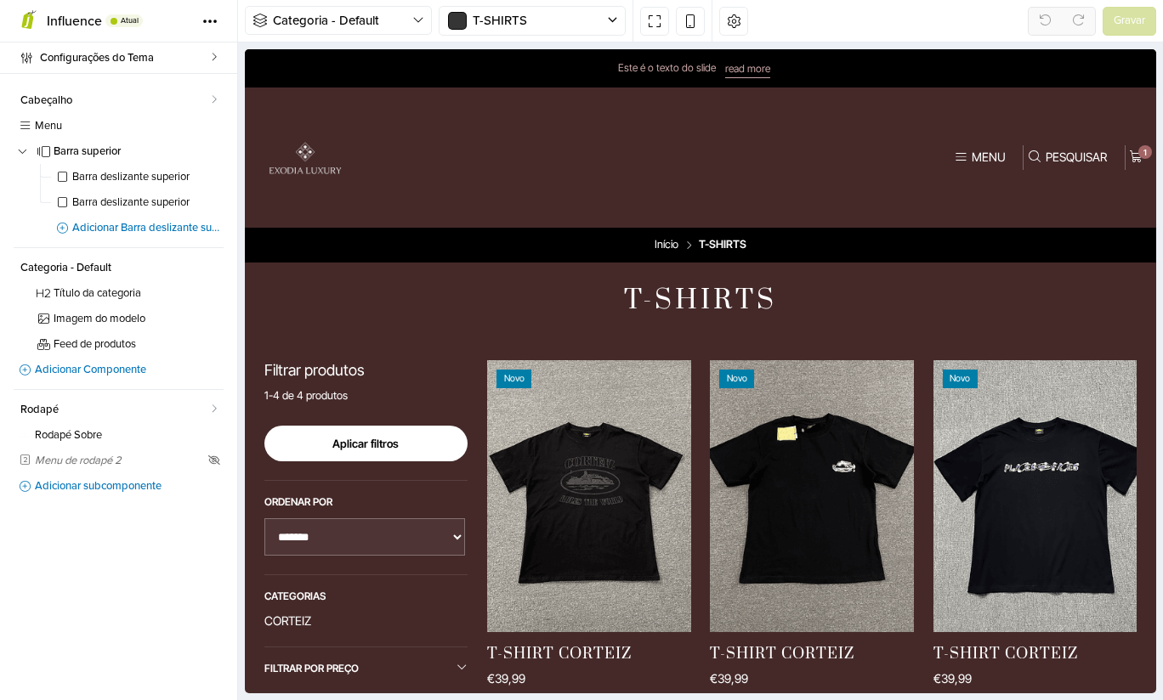
click at [315, 144] on img at bounding box center [305, 158] width 102 height 102
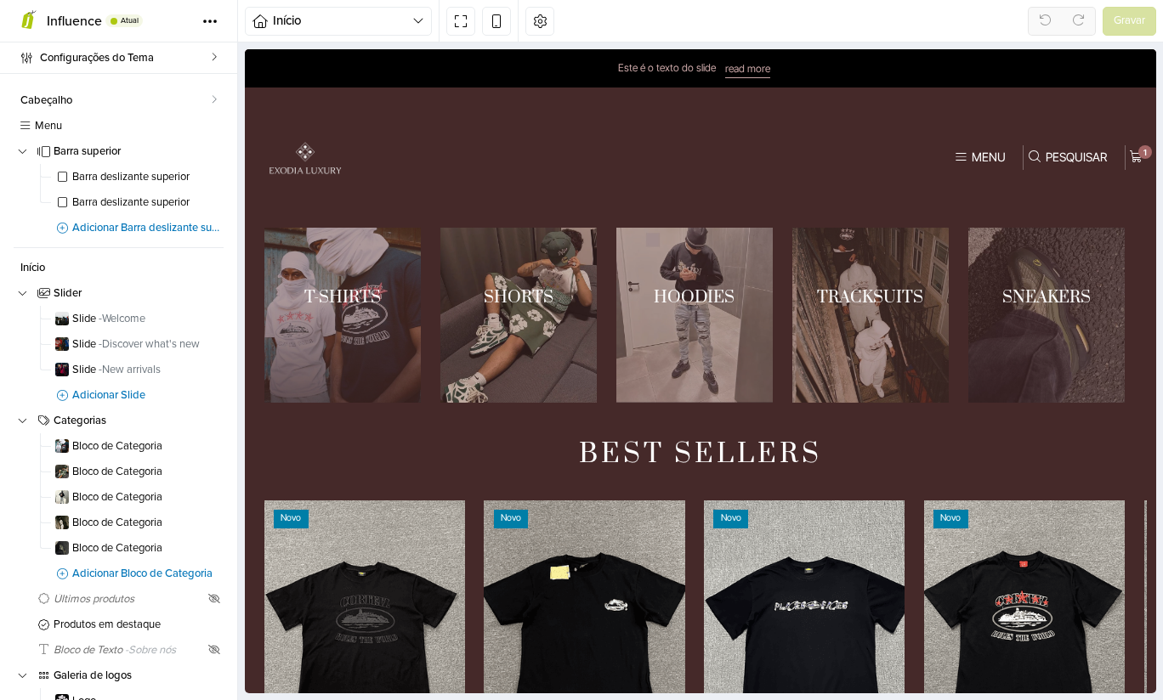
scroll to position [587, 0]
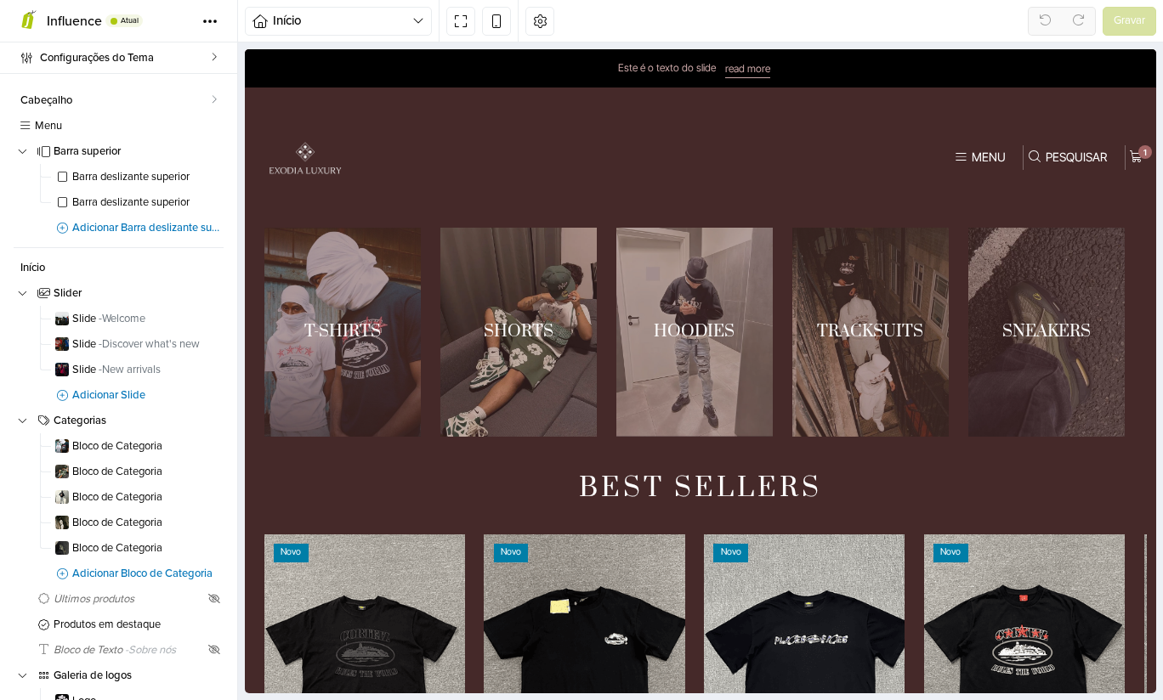
click at [336, 323] on link "1 / 5" at bounding box center [342, 332] width 157 height 209
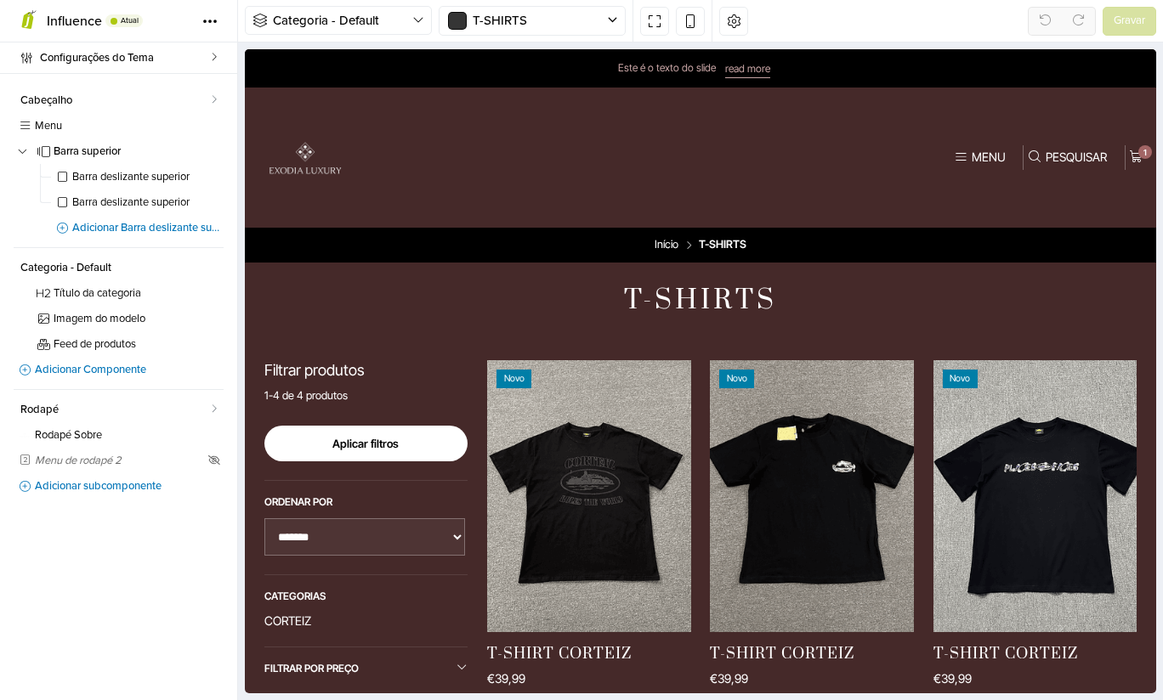
scroll to position [0, 0]
click at [371, 451] on button "Aplicar filtros" at bounding box center [366, 444] width 204 height 36
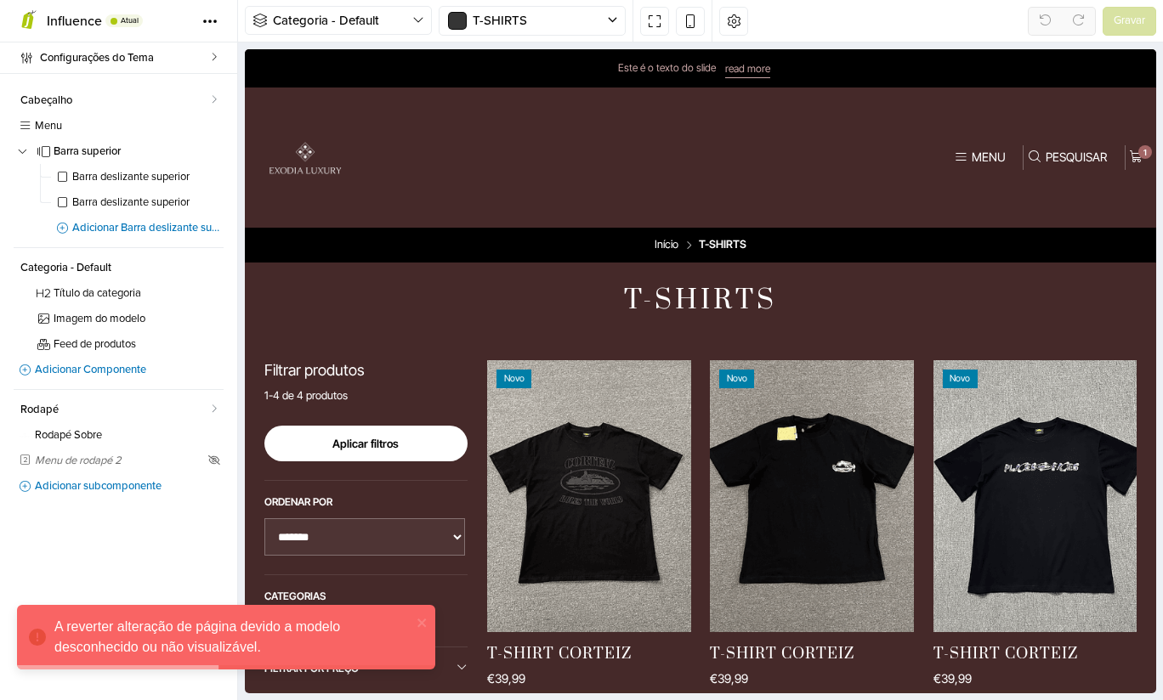
click at [972, 162] on div "Menu" at bounding box center [989, 157] width 34 height 12
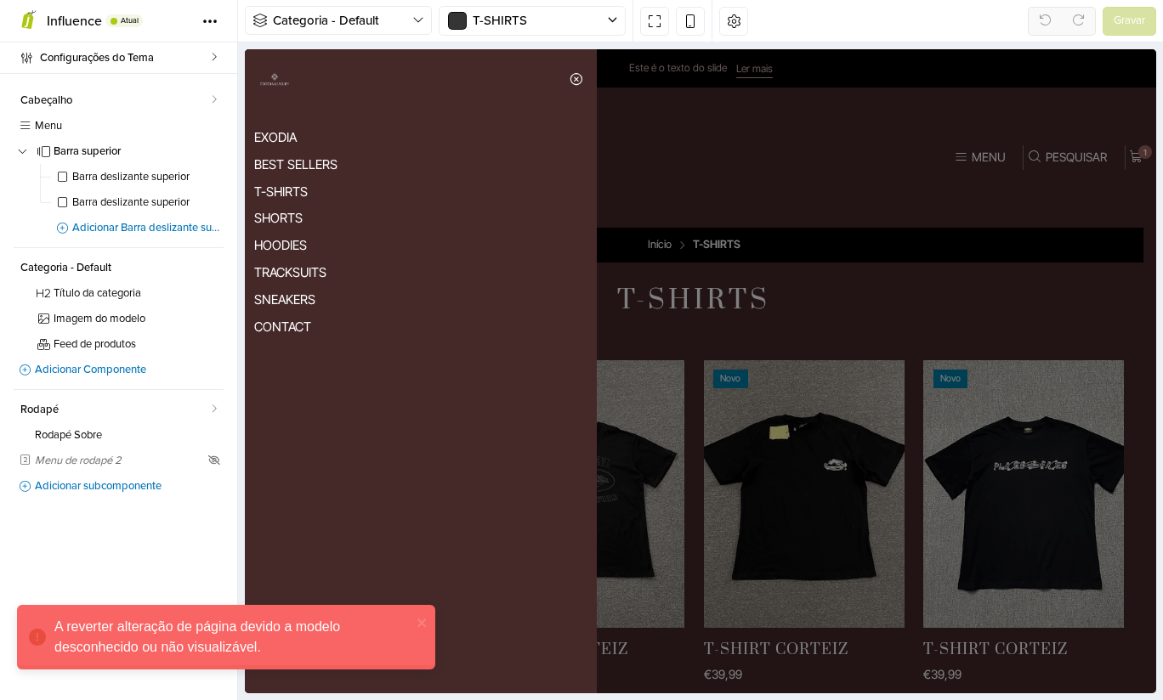
click at [577, 79] on icon "Fechar" at bounding box center [576, 79] width 15 height 14
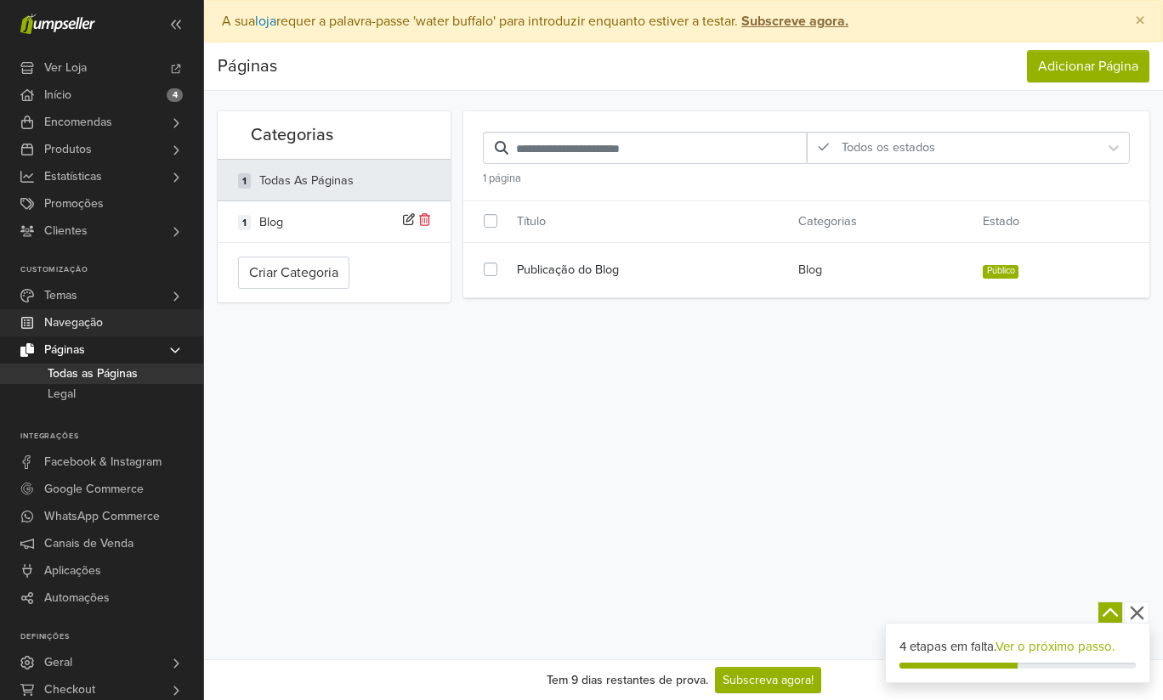
click at [81, 321] on span "Navegação" at bounding box center [73, 322] width 59 height 27
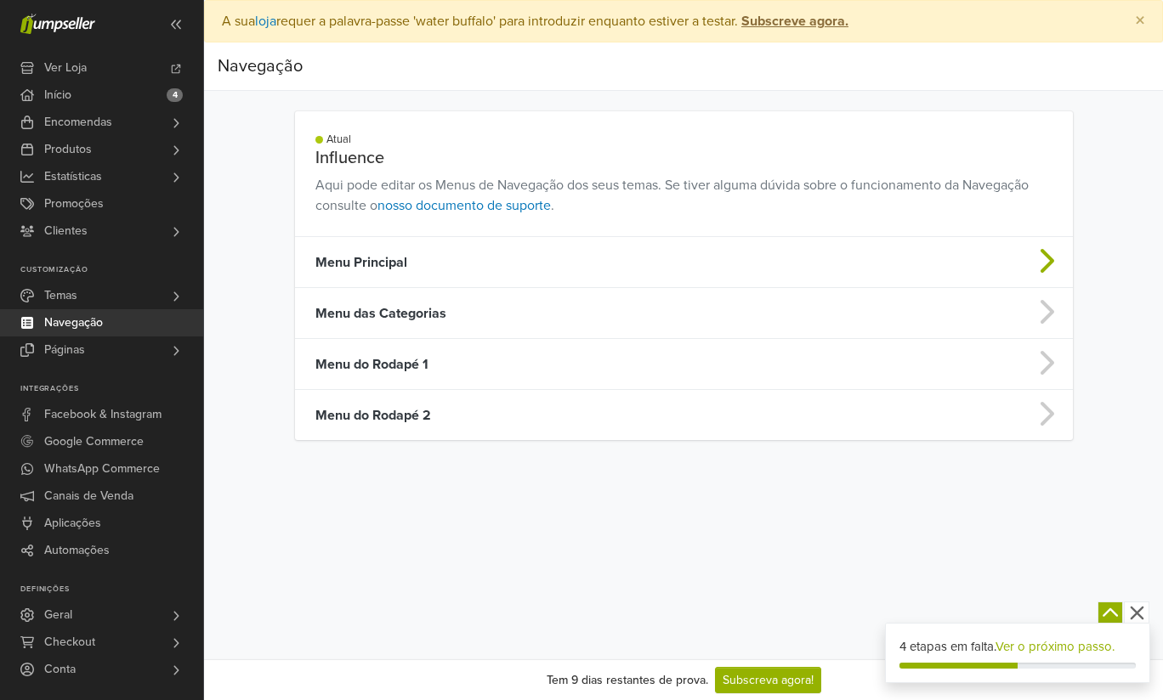
click at [391, 247] on td "Menu Principal" at bounding box center [590, 262] width 591 height 51
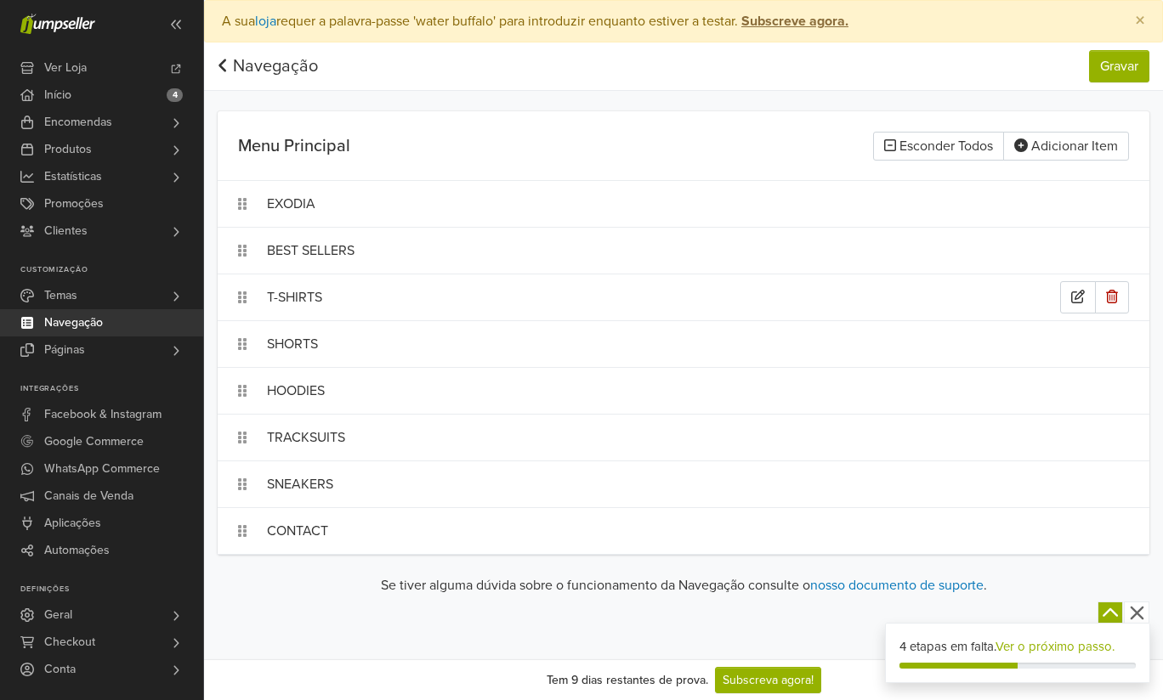
click at [338, 286] on div "T-SHIRTS" at bounding box center [663, 297] width 793 height 32
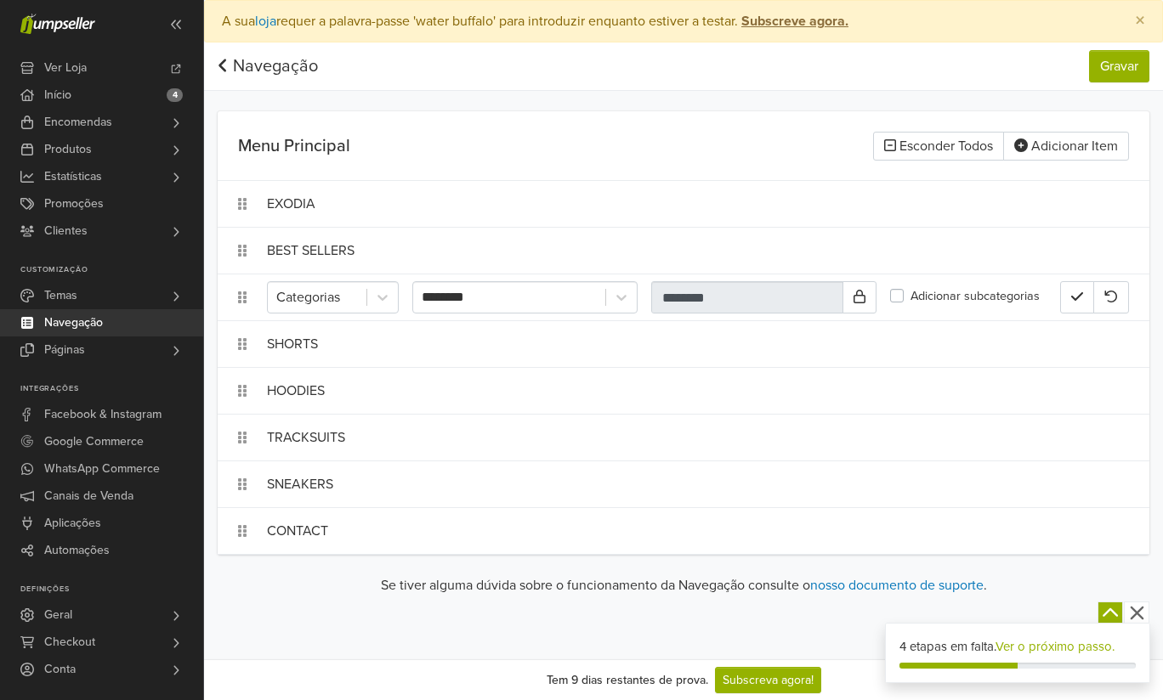
click at [910, 300] on label "Adicionar subcategorias" at bounding box center [974, 296] width 129 height 19
click at [1103, 63] on button "Gravar" at bounding box center [1119, 66] width 60 height 32
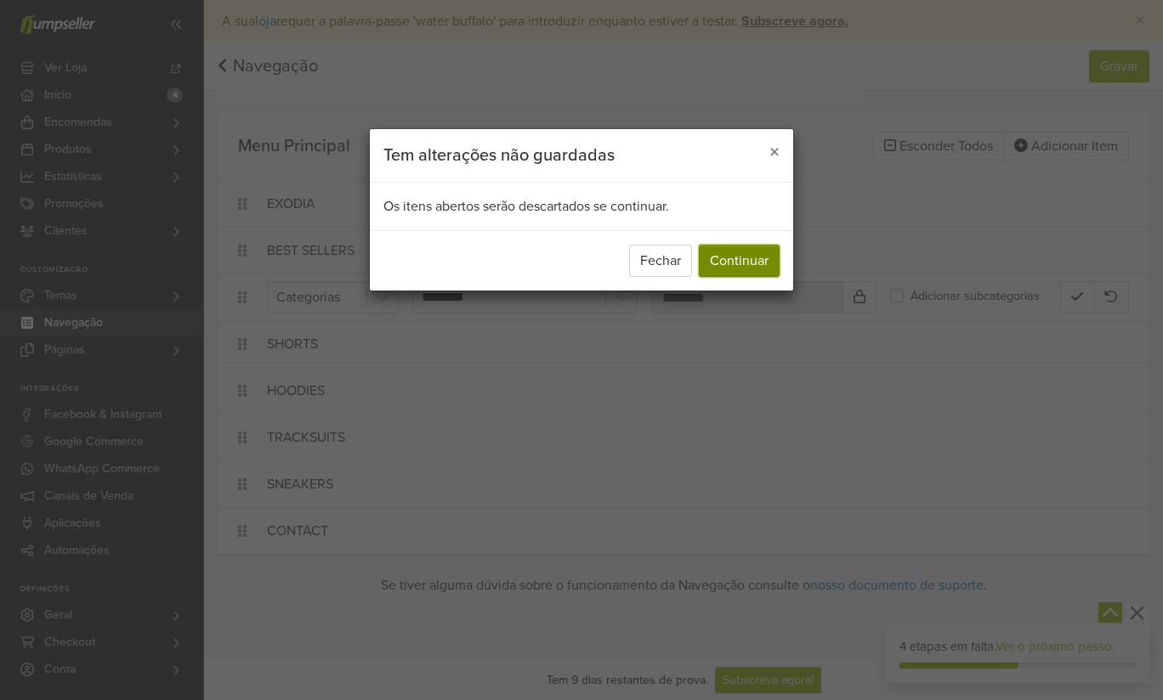
click at [728, 257] on button "Continuar" at bounding box center [739, 261] width 81 height 32
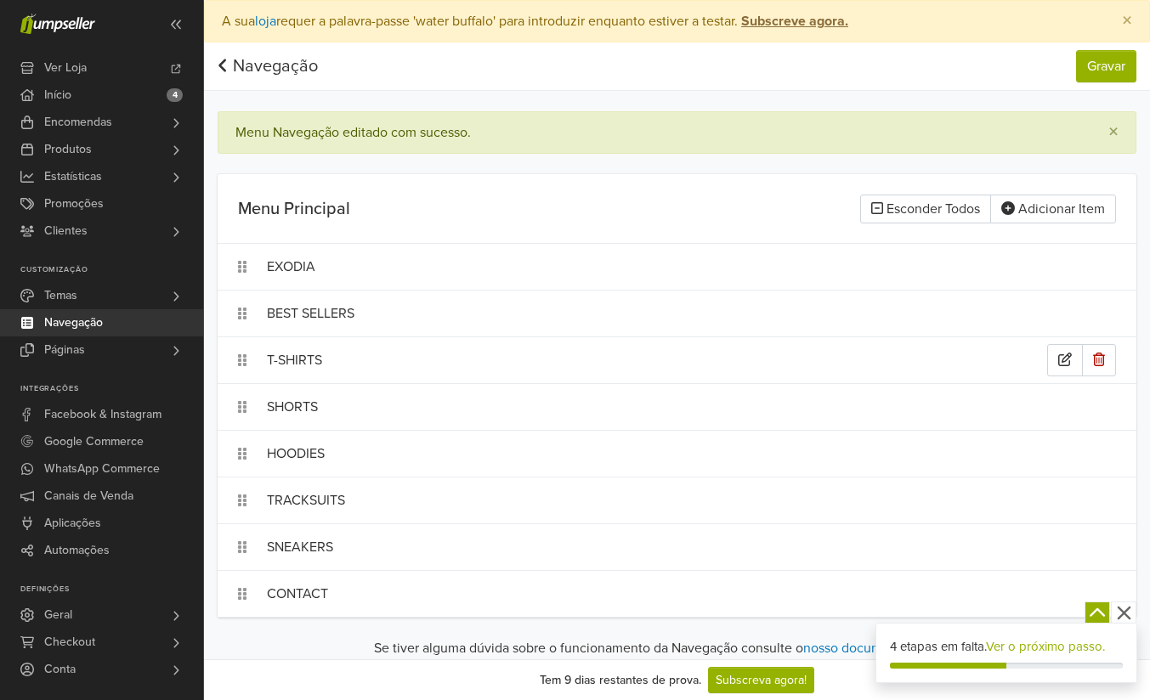
click at [321, 355] on div "T-SHIRTS" at bounding box center [657, 360] width 780 height 32
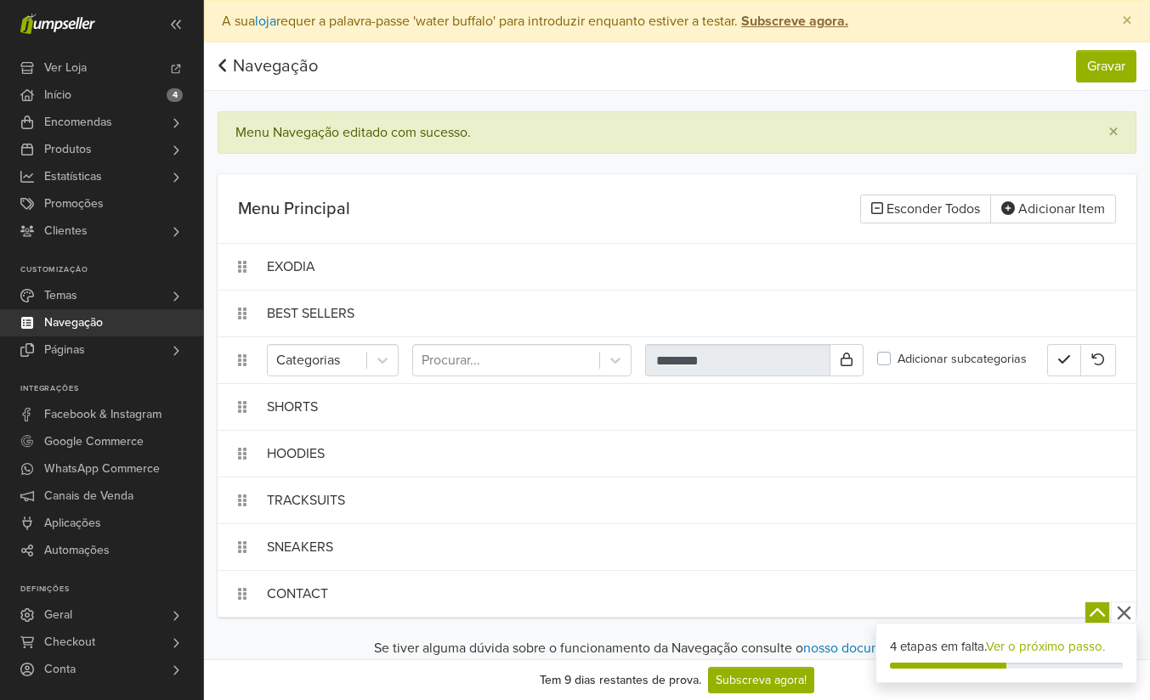
click at [898, 364] on label "Adicionar subcategorias" at bounding box center [962, 359] width 129 height 19
click at [375, 365] on icon at bounding box center [382, 360] width 17 height 17
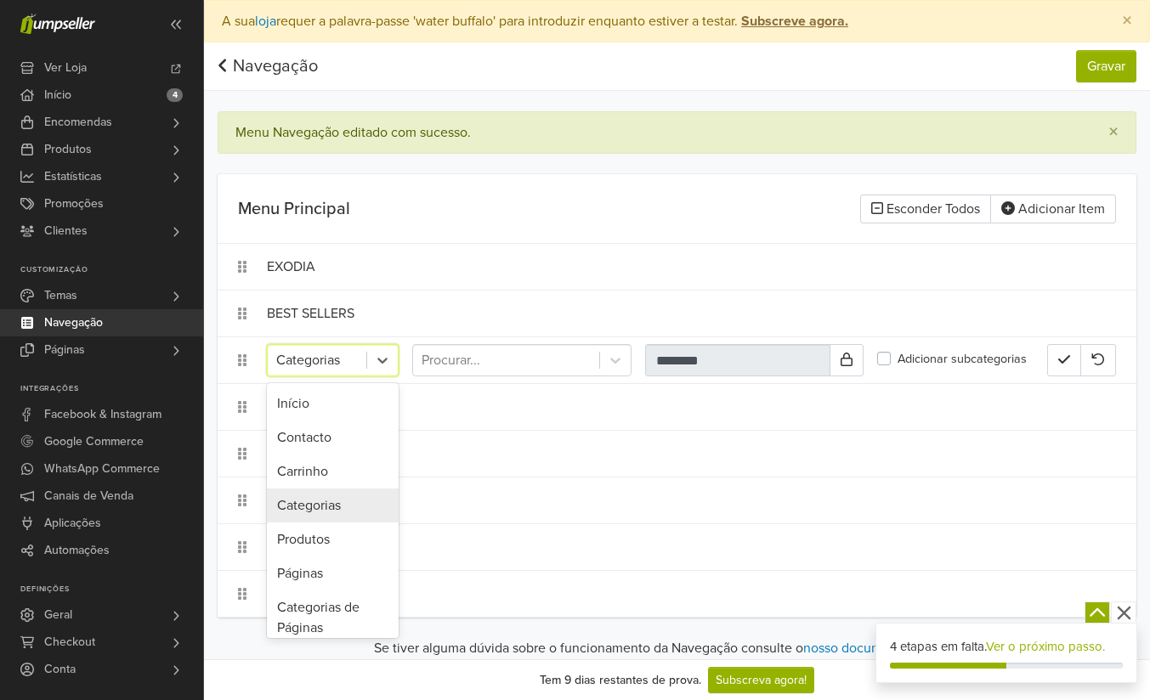
click at [320, 503] on div "Categorias" at bounding box center [333, 506] width 132 height 34
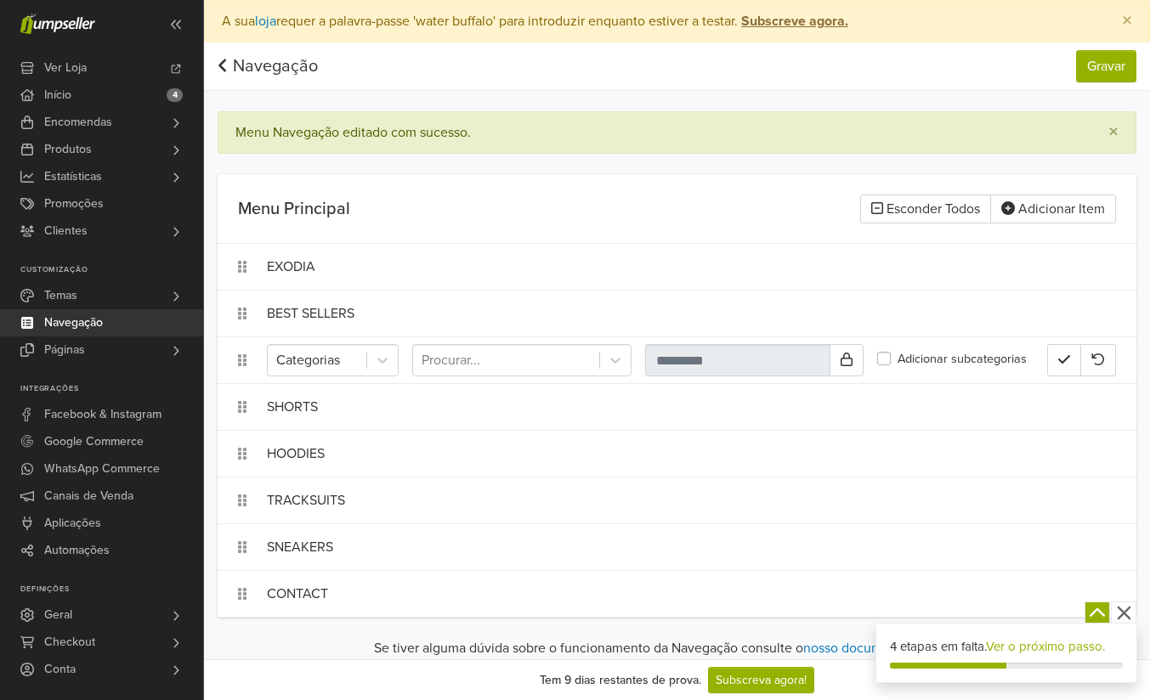
click at [491, 150] on div "Menu Navegação editado com sucesso. ×" at bounding box center [677, 132] width 919 height 43
click at [446, 370] on div at bounding box center [506, 361] width 169 height 24
type input "*"
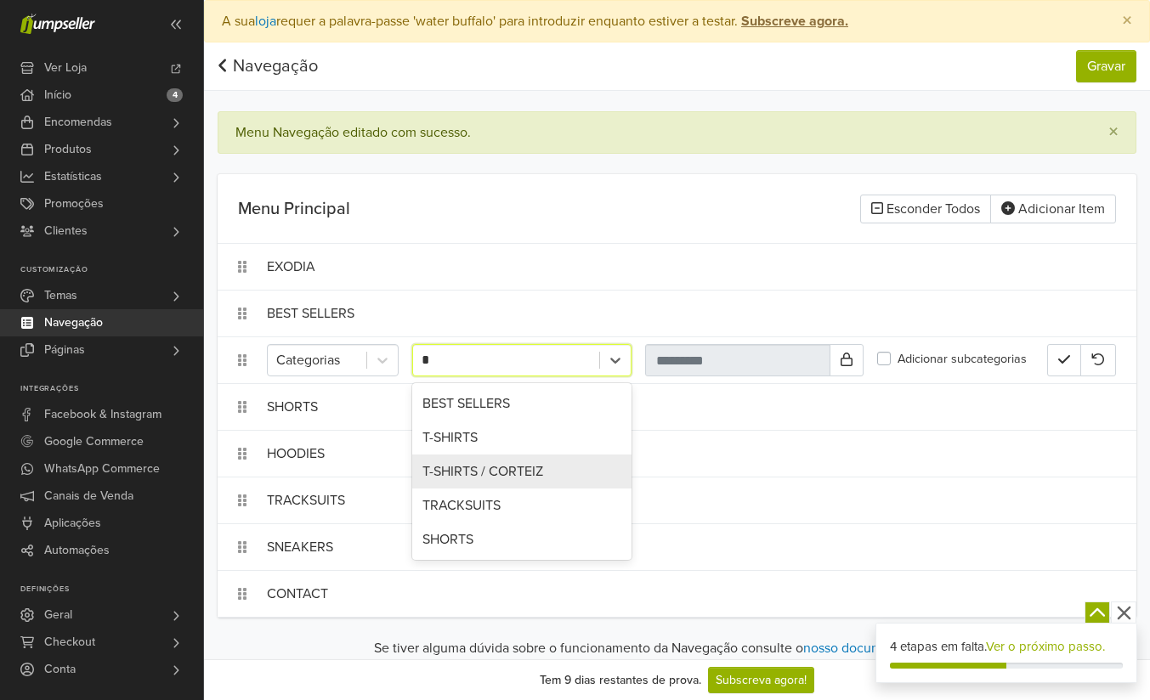
drag, startPoint x: 463, startPoint y: 431, endPoint x: 445, endPoint y: 466, distance: 39.6
click at [445, 466] on div "BEST SELLERS T-SHIRTS T-SHIRTS / CORTEIZ TRACKSUITS SHORTS" at bounding box center [521, 471] width 219 height 177
click at [445, 466] on div "T-SHIRTS / CORTEIZ" at bounding box center [521, 472] width 219 height 34
type input "*******"
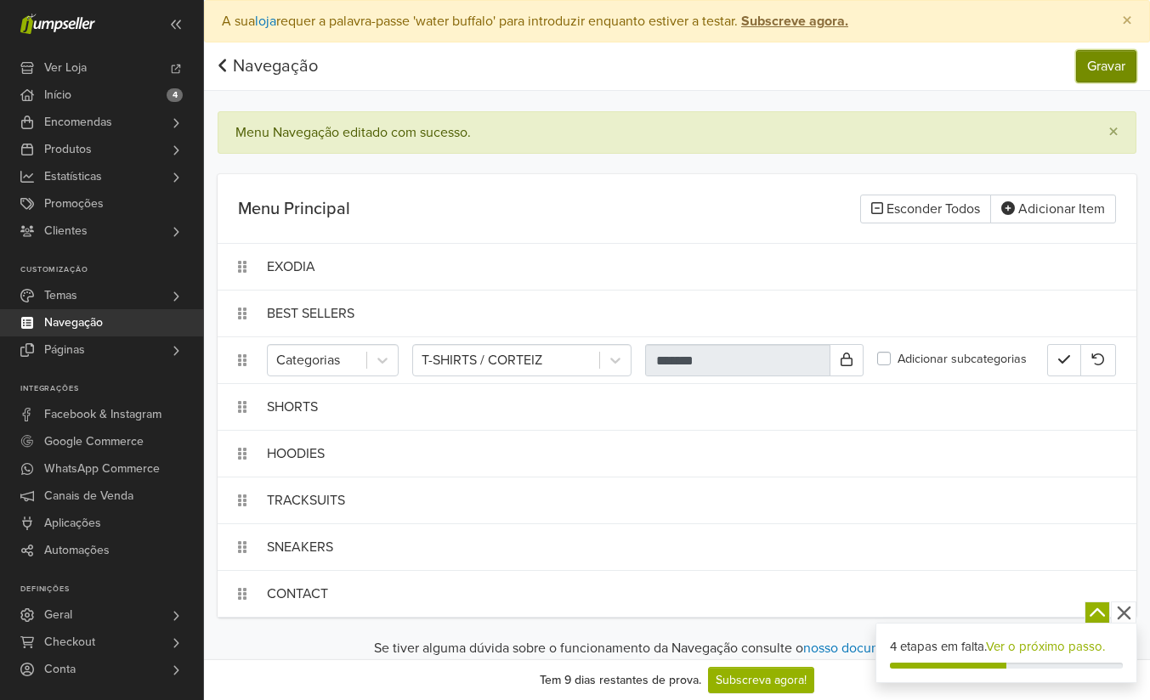
click at [1085, 66] on button "Gravar" at bounding box center [1106, 66] width 60 height 32
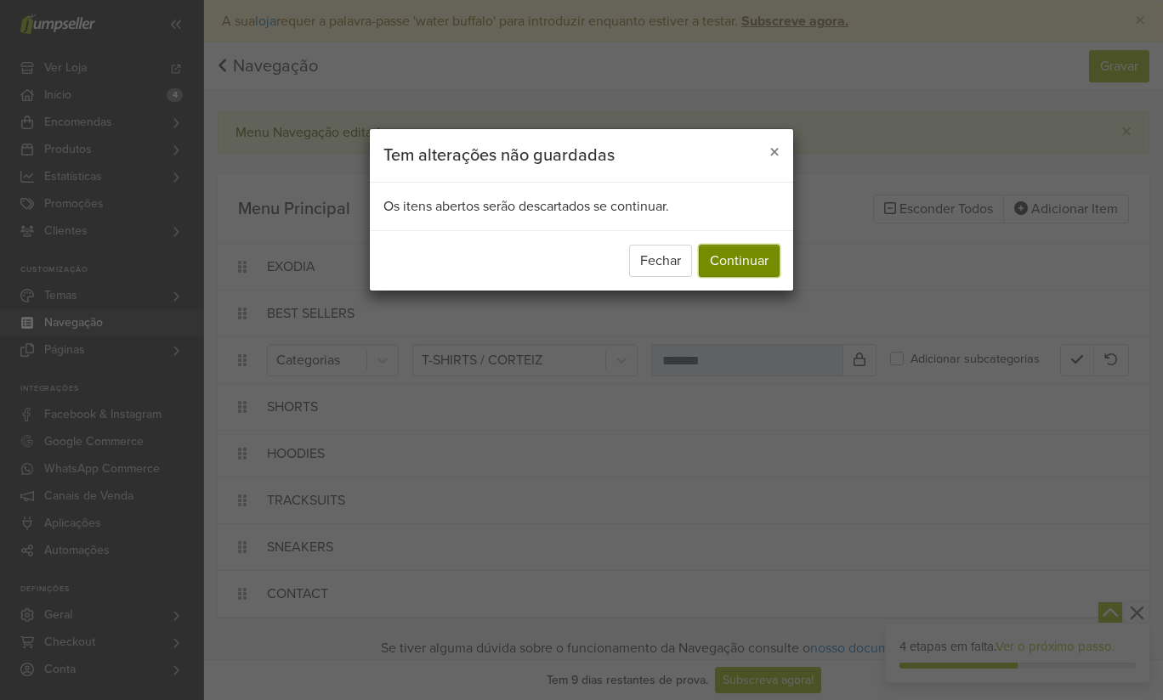
click at [703, 258] on button "Continuar" at bounding box center [739, 261] width 81 height 32
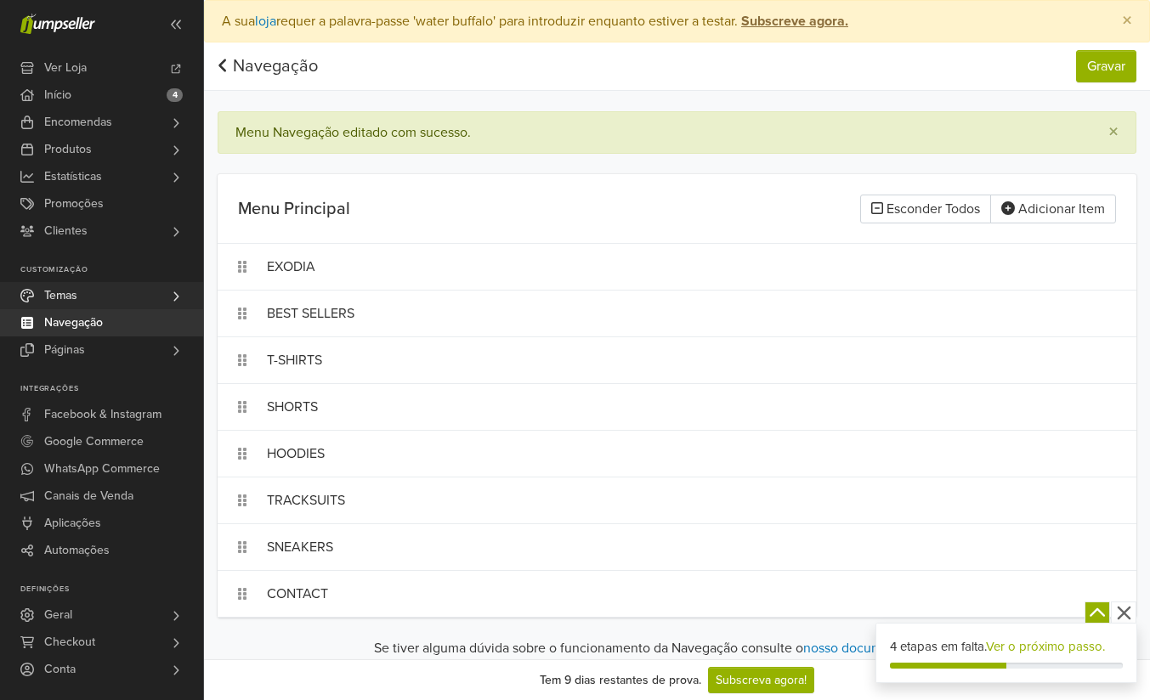
click at [100, 307] on link "Temas" at bounding box center [101, 295] width 203 height 27
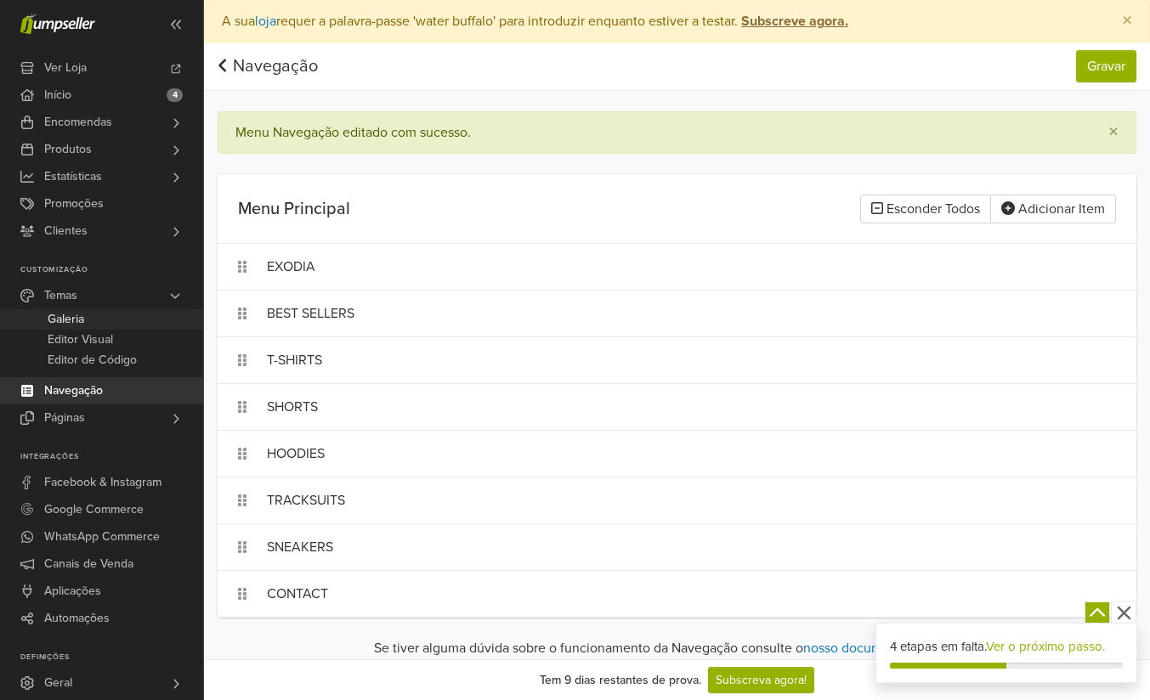
click at [90, 321] on link "Galeria" at bounding box center [101, 319] width 203 height 20
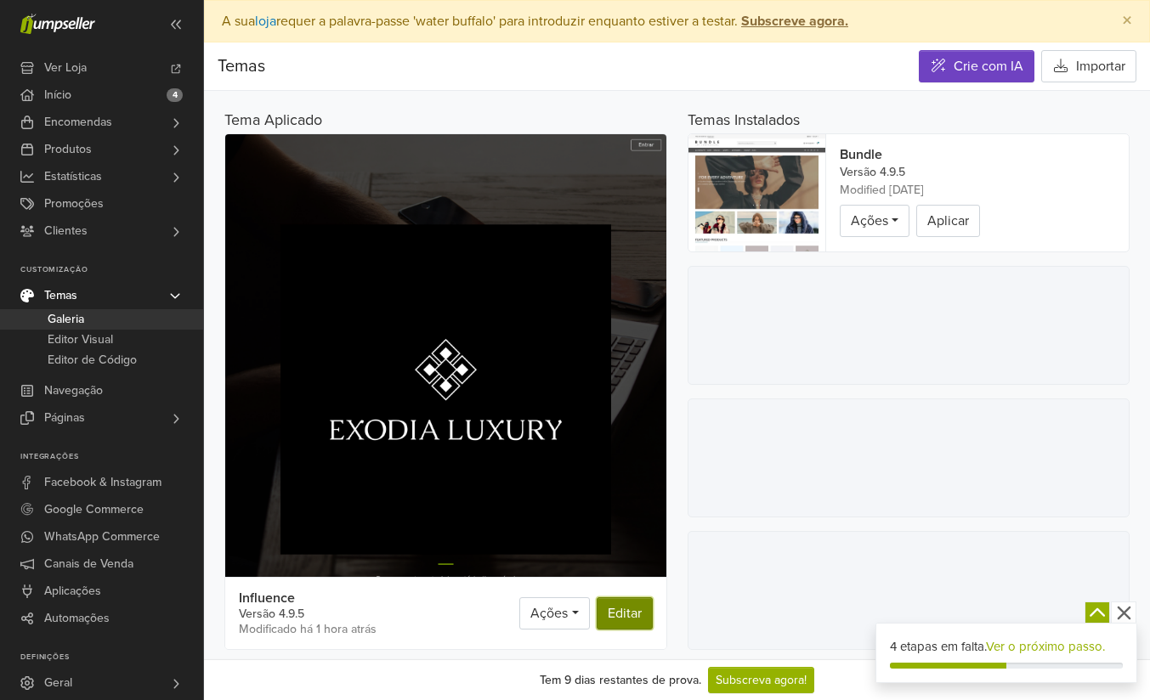
click at [619, 610] on link "Editar" at bounding box center [625, 614] width 56 height 32
click at [60, 394] on span "Navegação" at bounding box center [73, 390] width 59 height 27
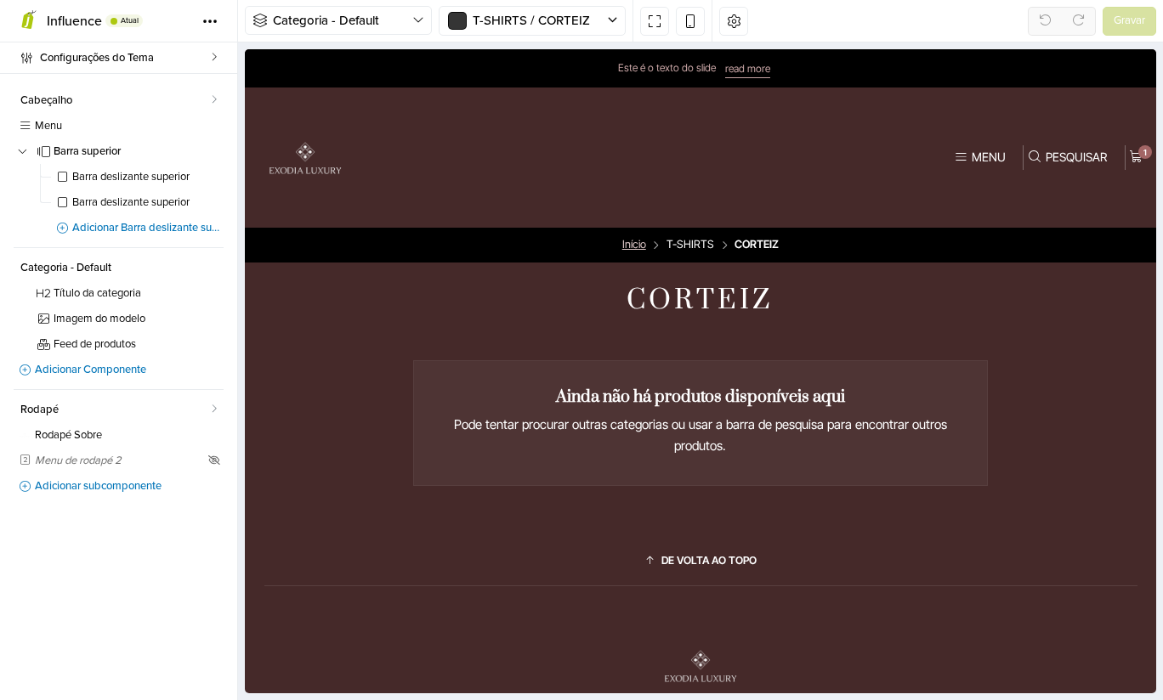
click at [631, 247] on link "Início" at bounding box center [634, 245] width 24 height 11
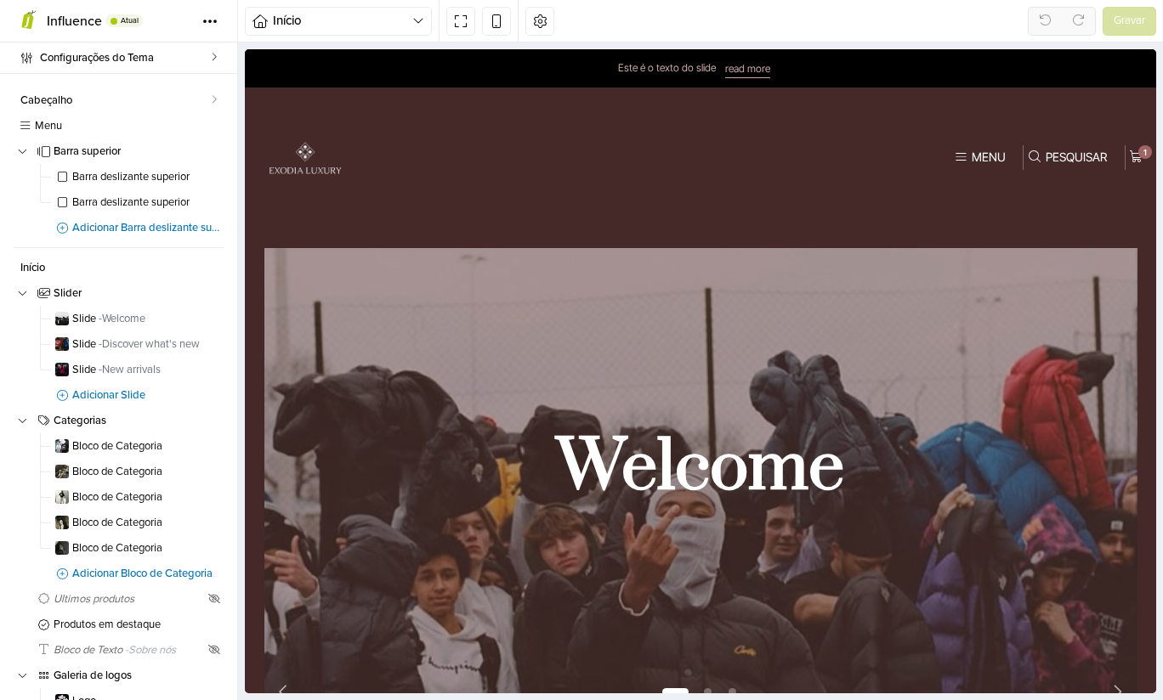
click at [973, 150] on button "Menu" at bounding box center [979, 157] width 59 height 24
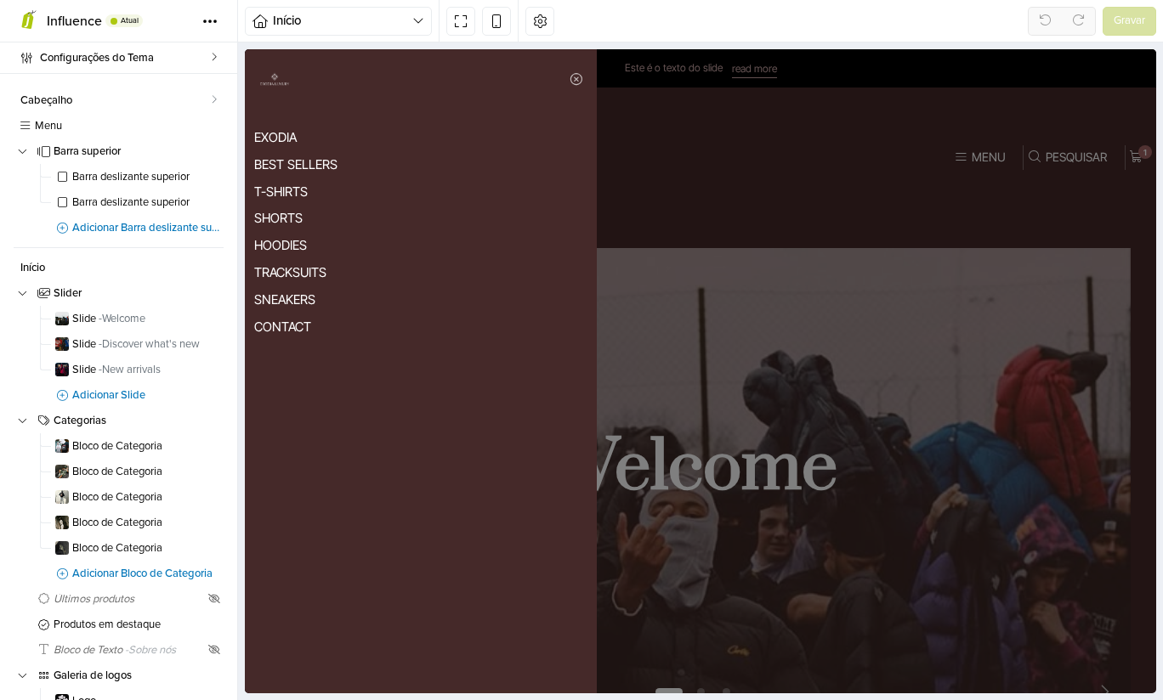
click at [289, 190] on link "T-SHIRTS" at bounding box center [420, 191] width 333 height 27
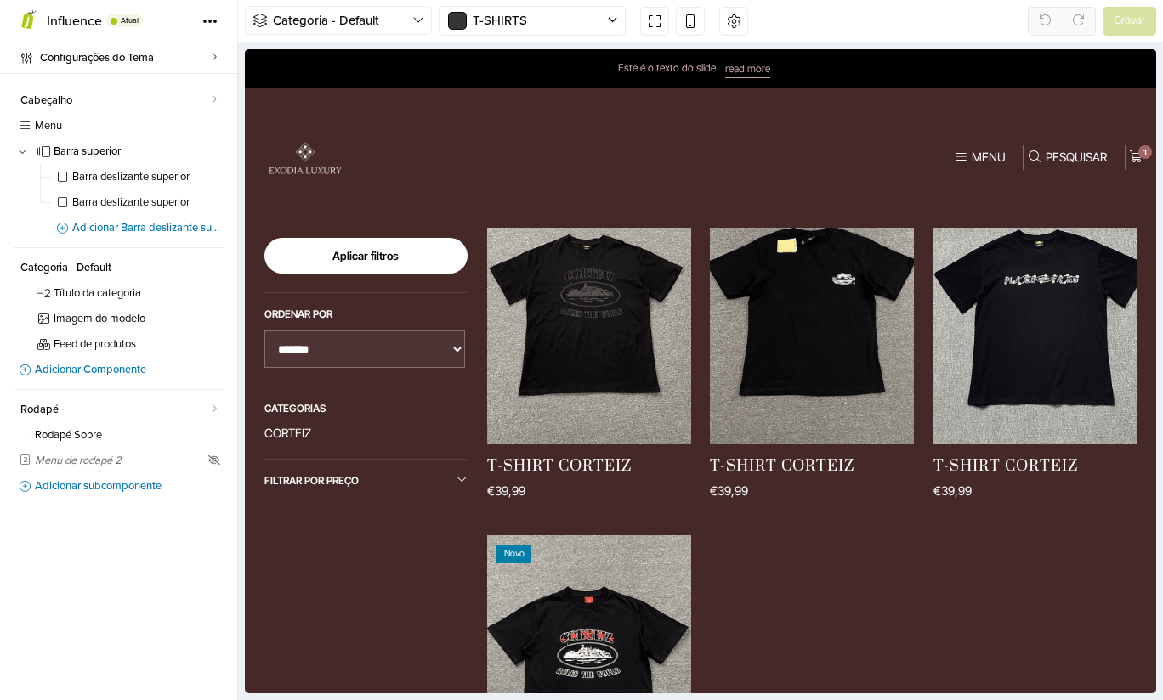
scroll to position [190, 0]
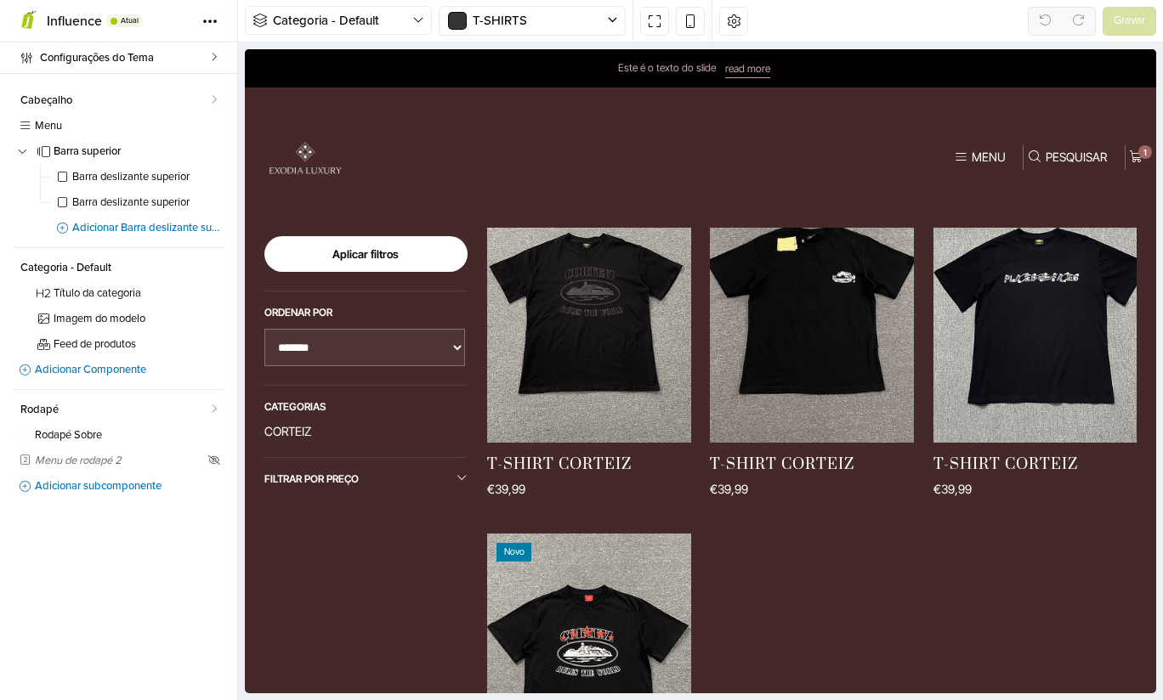
click at [267, 437] on link "CORTEIZ" at bounding box center [287, 431] width 47 height 14
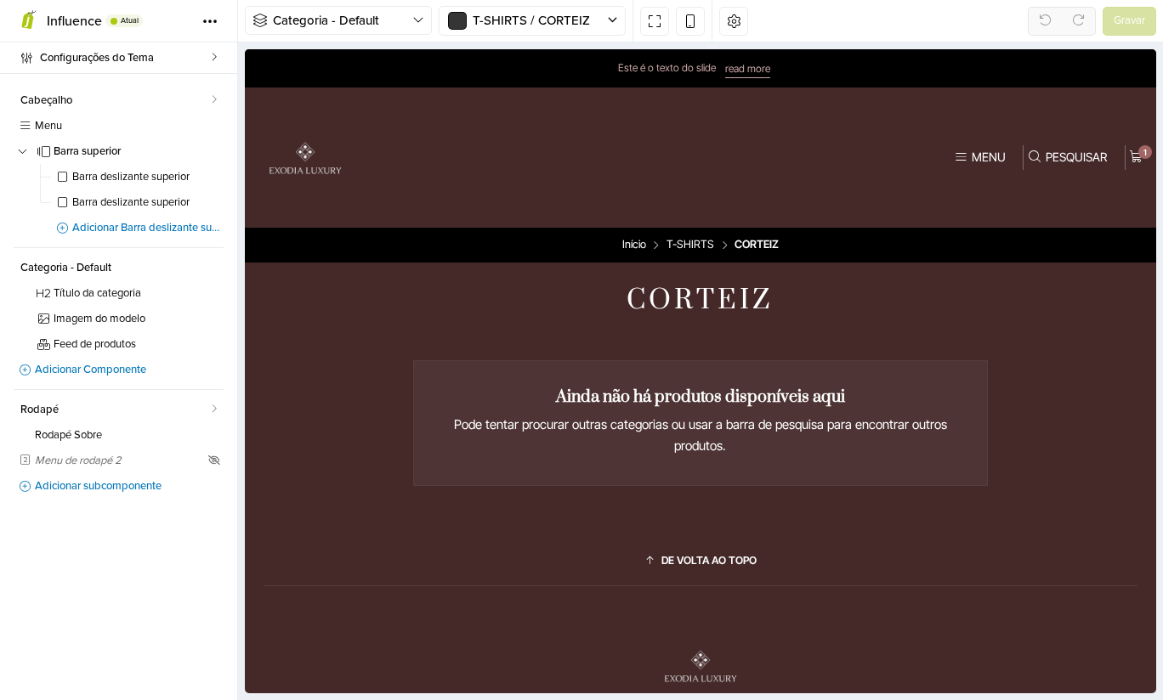
scroll to position [0, 0]
click at [302, 145] on img at bounding box center [305, 158] width 102 height 102
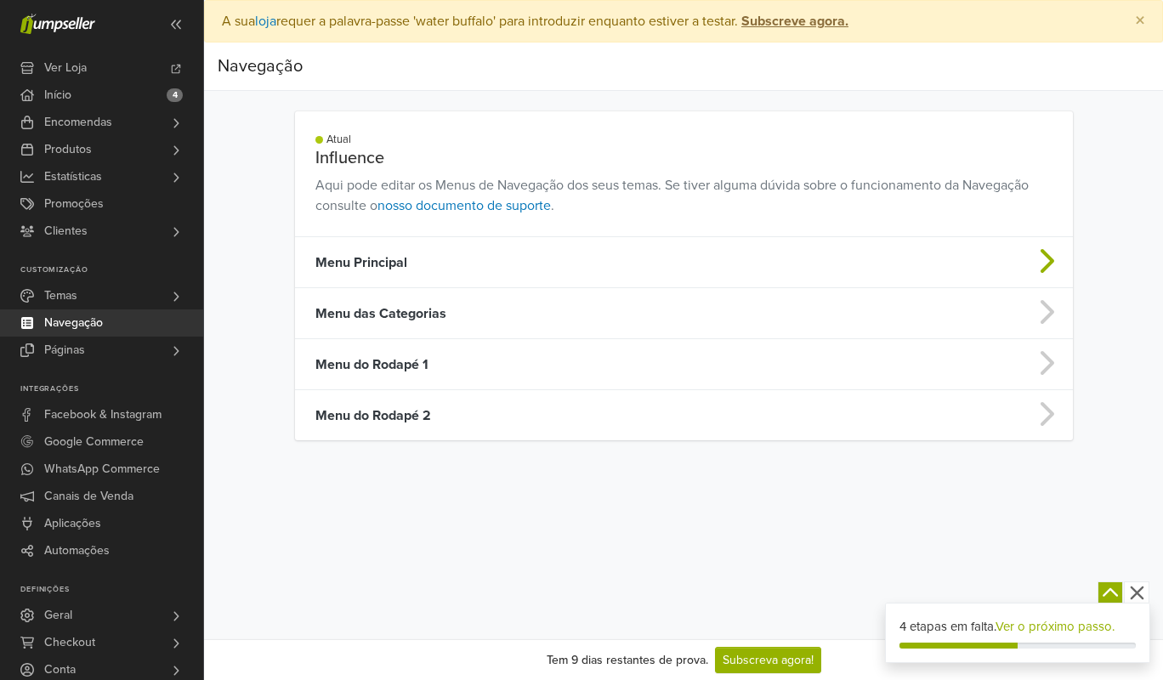
click at [847, 251] on td "Menu Principal" at bounding box center [590, 262] width 591 height 51
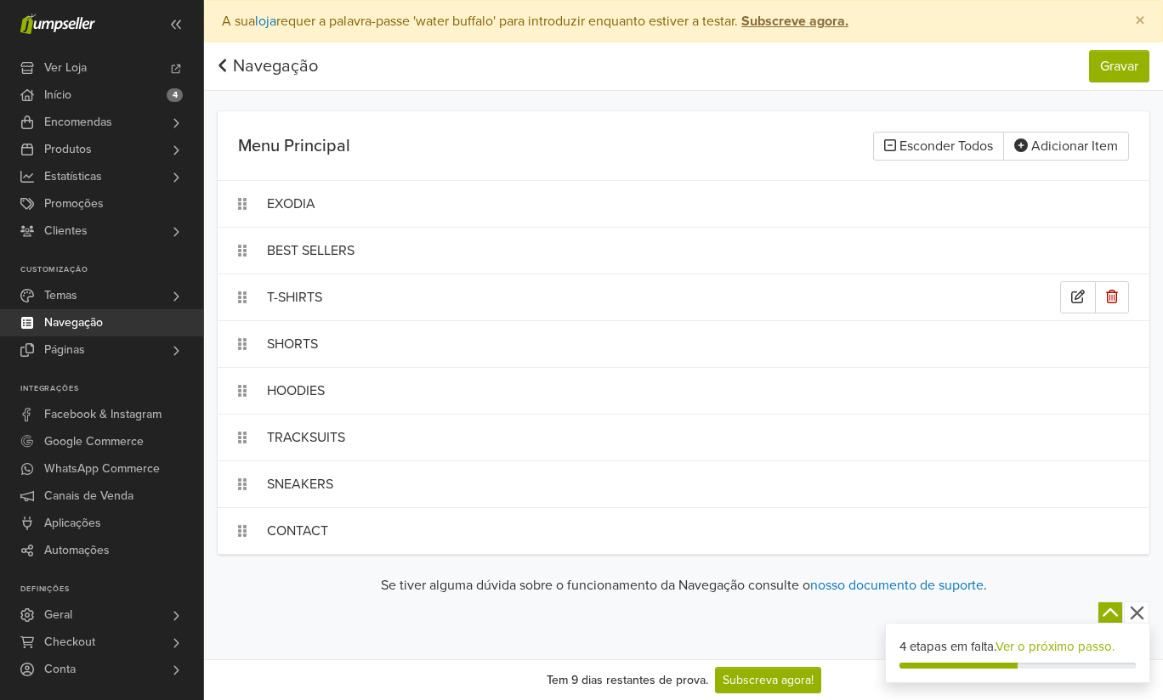
click at [473, 311] on div "T-SHIRTS" at bounding box center [663, 297] width 793 height 32
